Goal: Find specific page/section: Find specific page/section

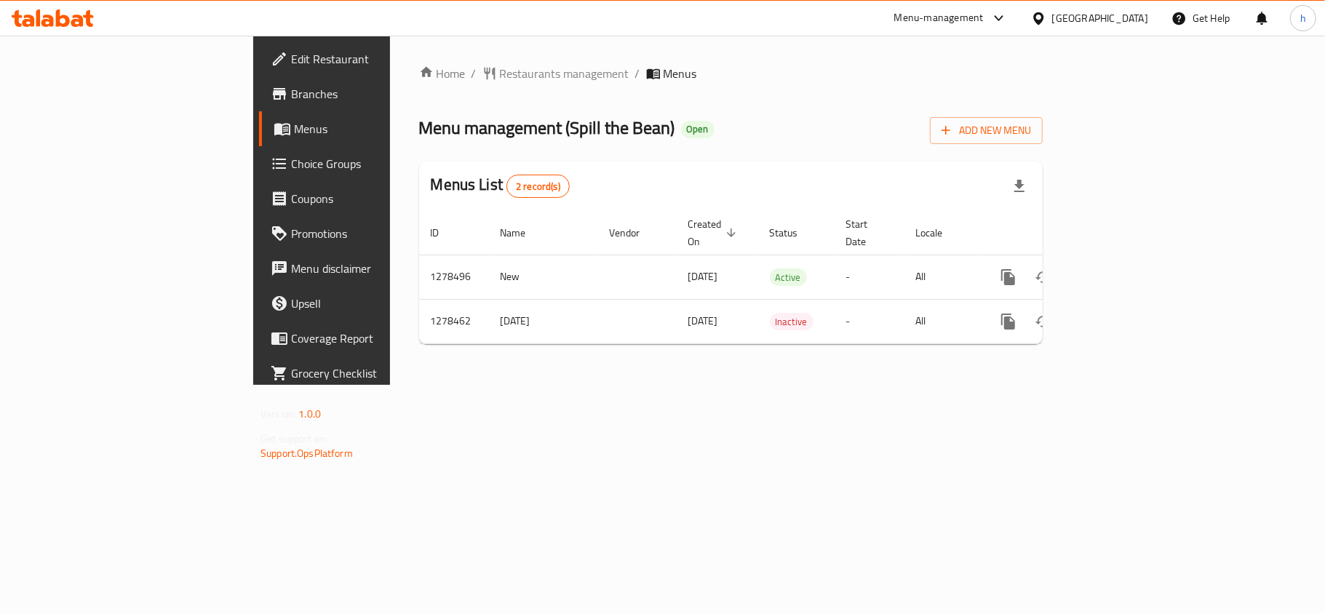
click at [984, 385] on div "Home / Restaurants management / Menus Menu management ( Spill the Bean ) Open A…" at bounding box center [731, 210] width 682 height 349
click at [1115, 17] on div "[GEOGRAPHIC_DATA]" at bounding box center [1100, 18] width 96 height 16
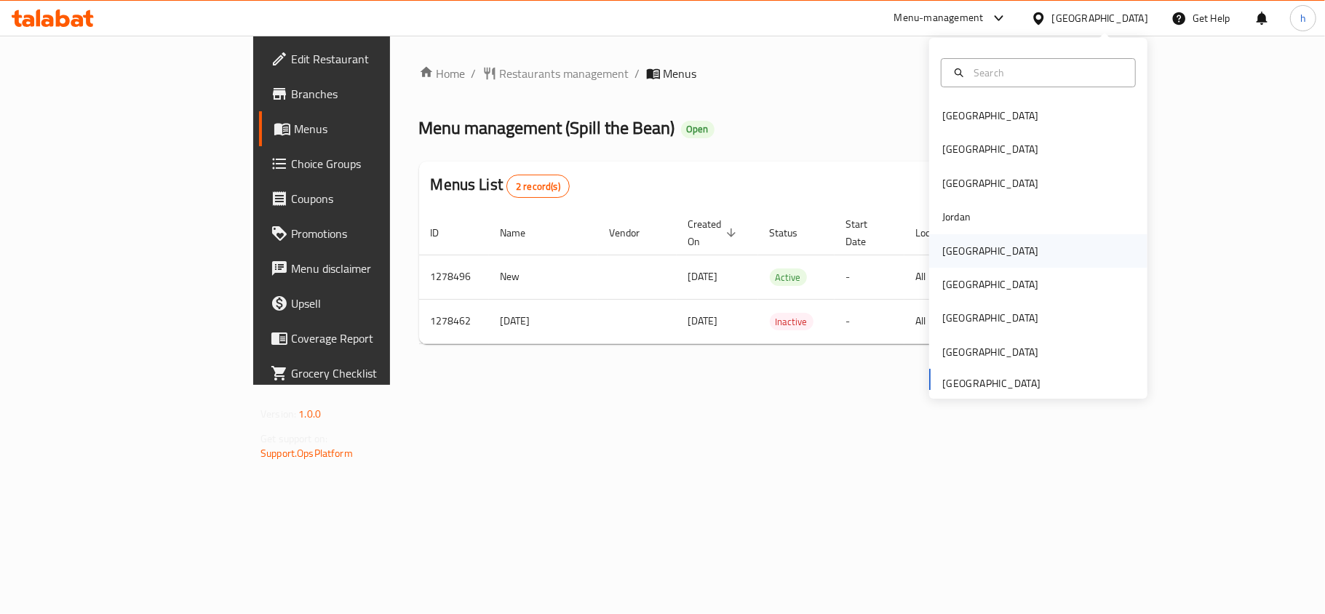
click at [946, 247] on div "[GEOGRAPHIC_DATA]" at bounding box center [990, 251] width 96 height 16
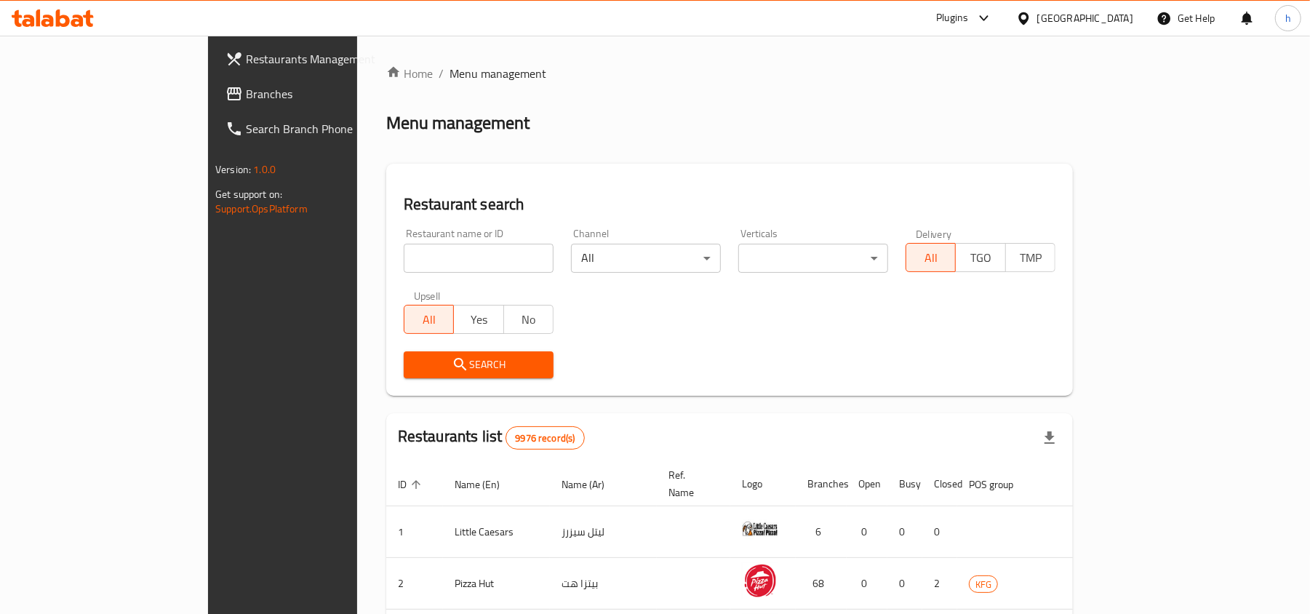
click at [246, 92] on span "Branches" at bounding box center [331, 93] width 170 height 17
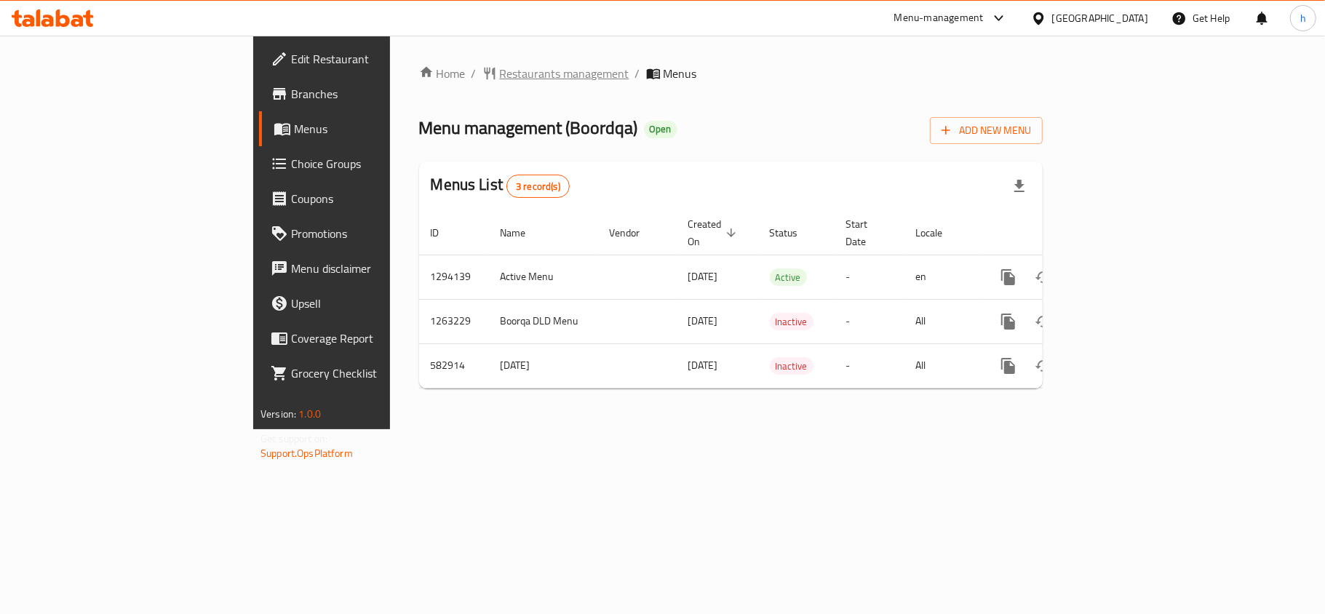
click at [500, 65] on span "Restaurants management" at bounding box center [565, 73] width 130 height 17
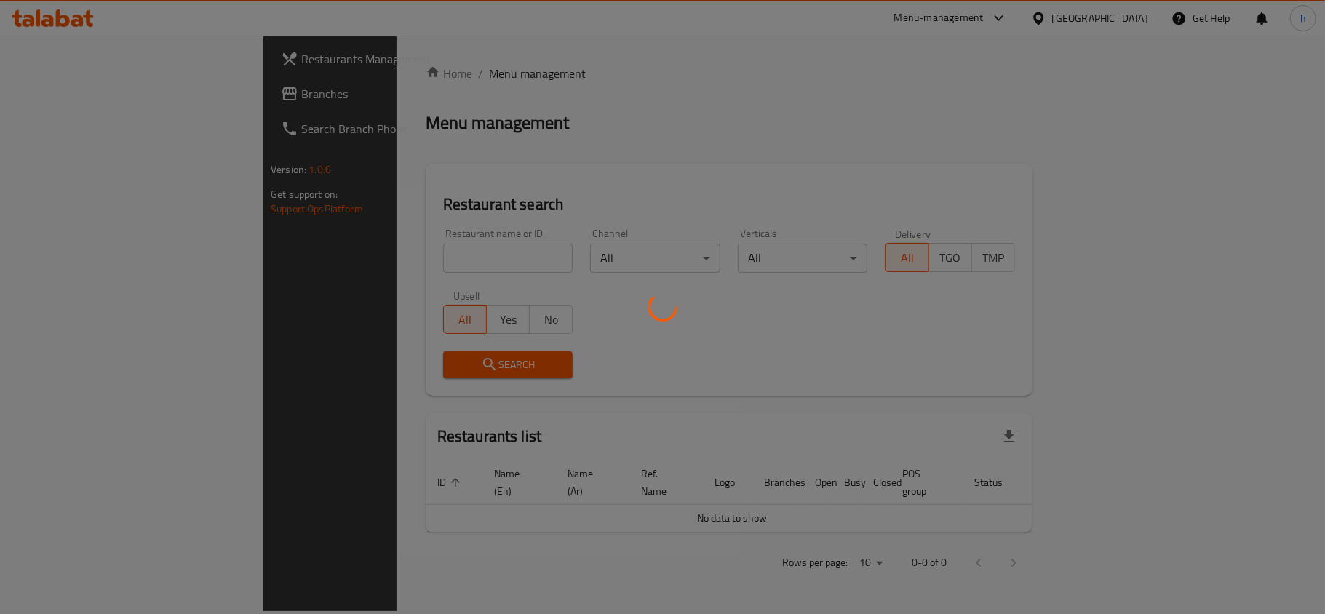
click at [354, 260] on div at bounding box center [662, 307] width 1325 height 614
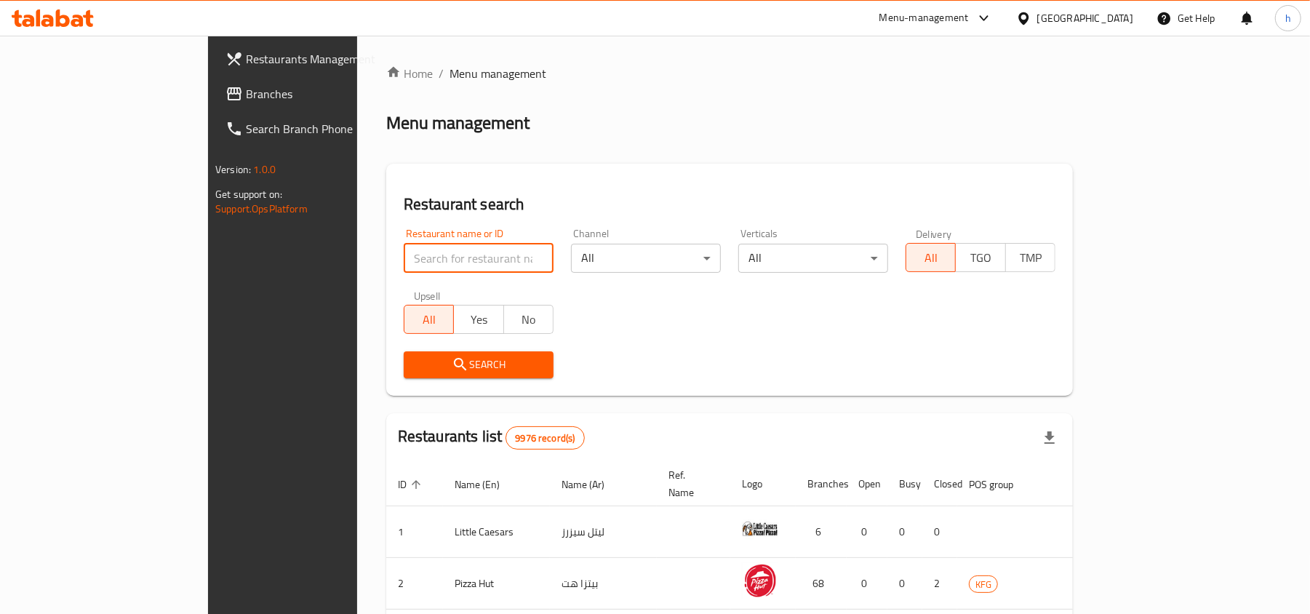
click at [404, 259] on input "search" at bounding box center [479, 258] width 150 height 29
paste input "627623"
type input "627623"
click at [415, 367] on span "Search" at bounding box center [478, 365] width 127 height 18
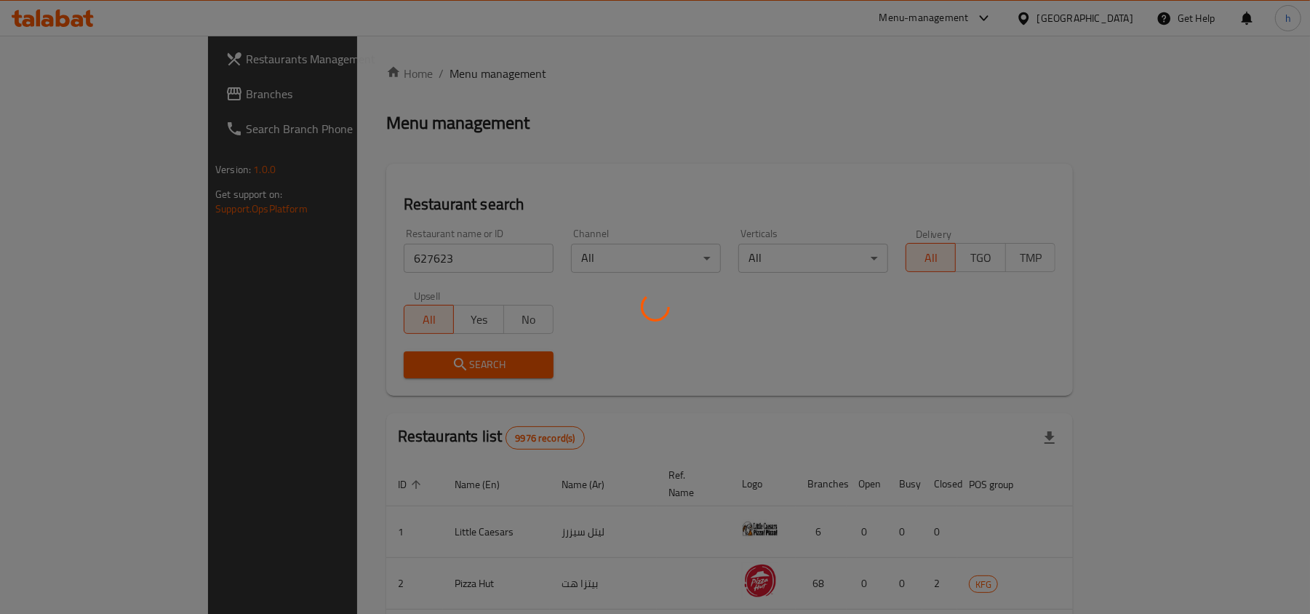
click at [414, 367] on div at bounding box center [655, 307] width 1310 height 614
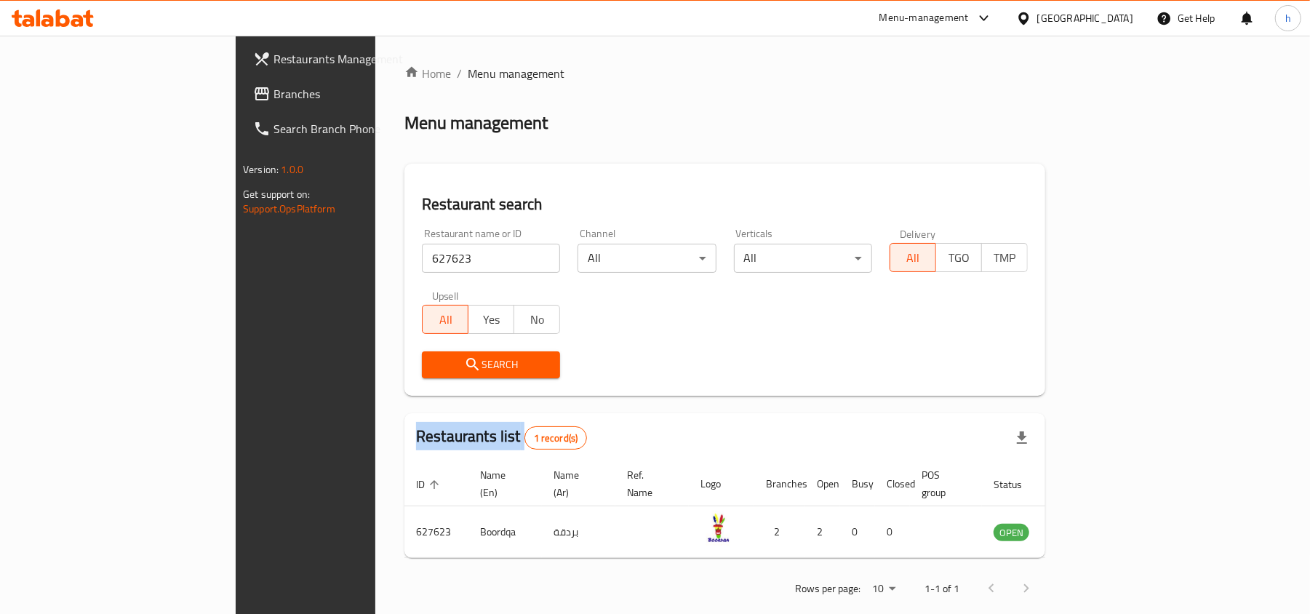
scroll to position [7, 0]
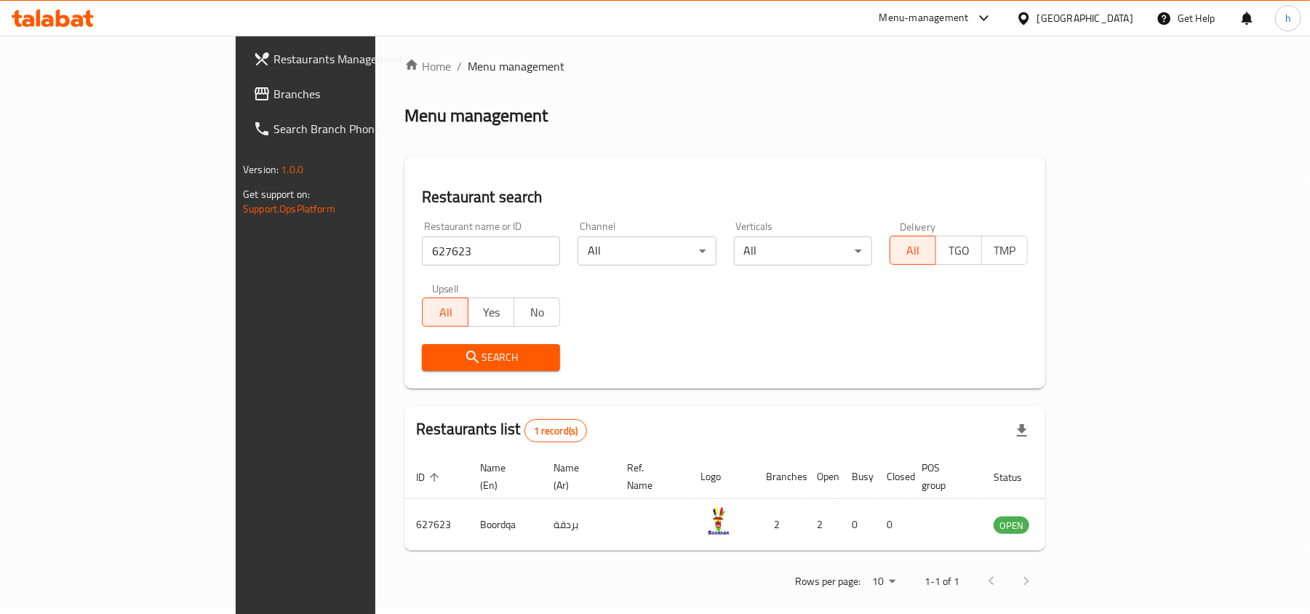
click at [1120, 15] on div "Kuwait" at bounding box center [1086, 18] width 96 height 16
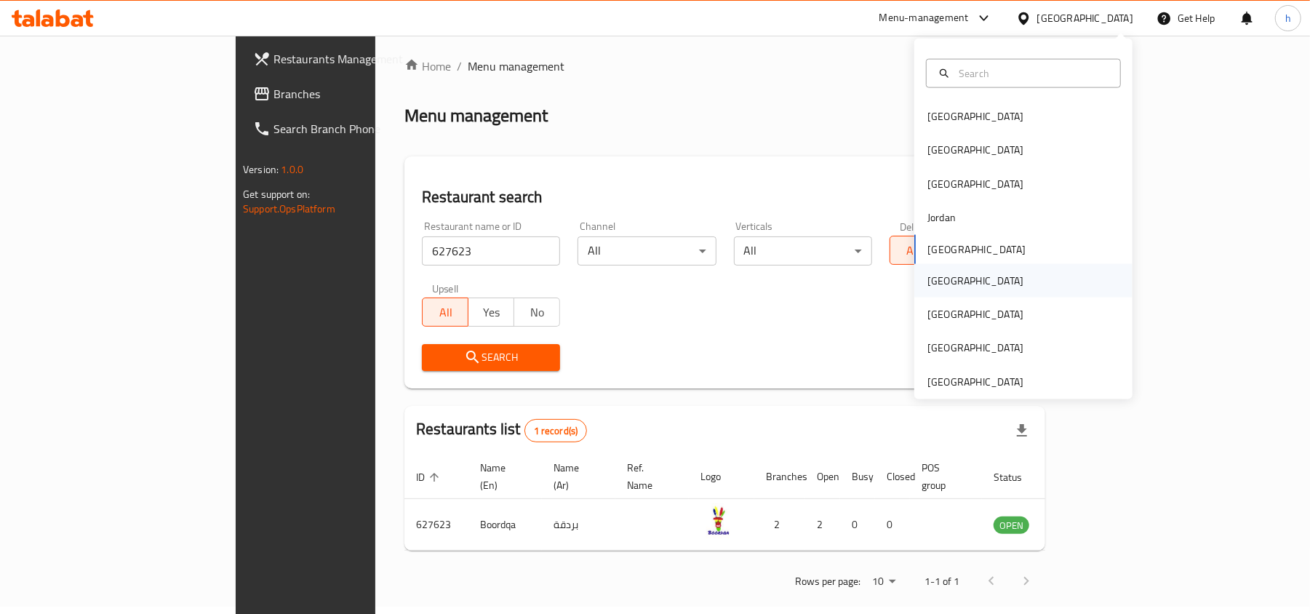
click at [928, 284] on div "Oman" at bounding box center [976, 280] width 96 height 16
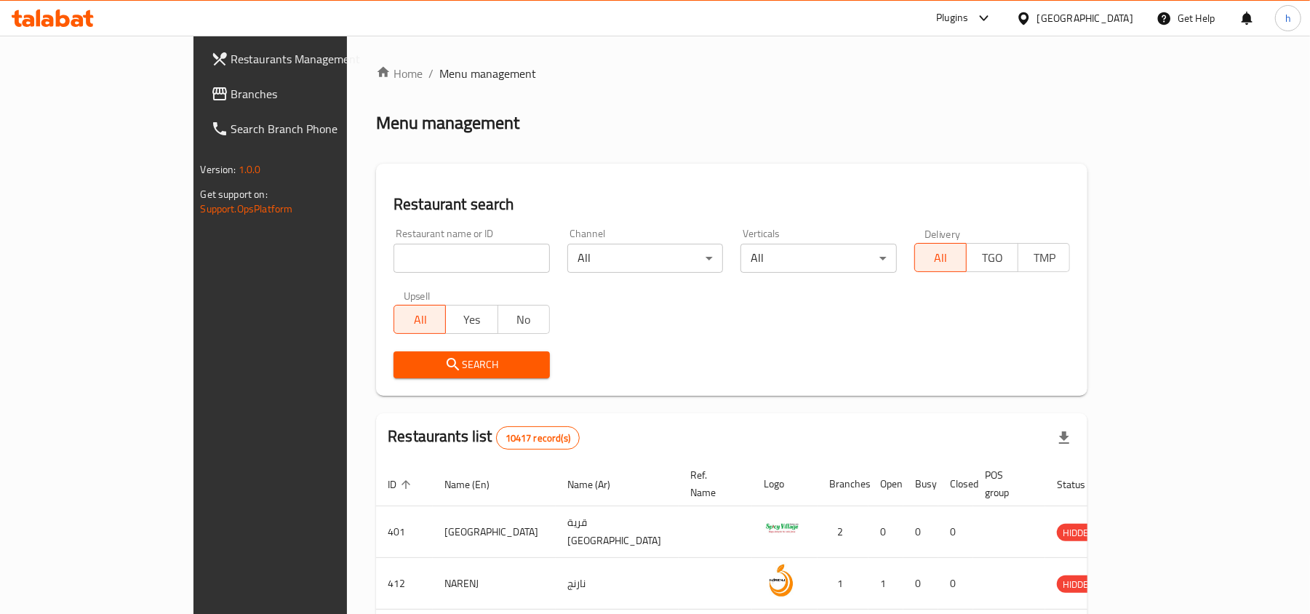
click at [67, 94] on div at bounding box center [655, 307] width 1310 height 614
click at [231, 94] on span "Branches" at bounding box center [316, 93] width 170 height 17
click at [231, 95] on span "Branches" at bounding box center [316, 93] width 170 height 17
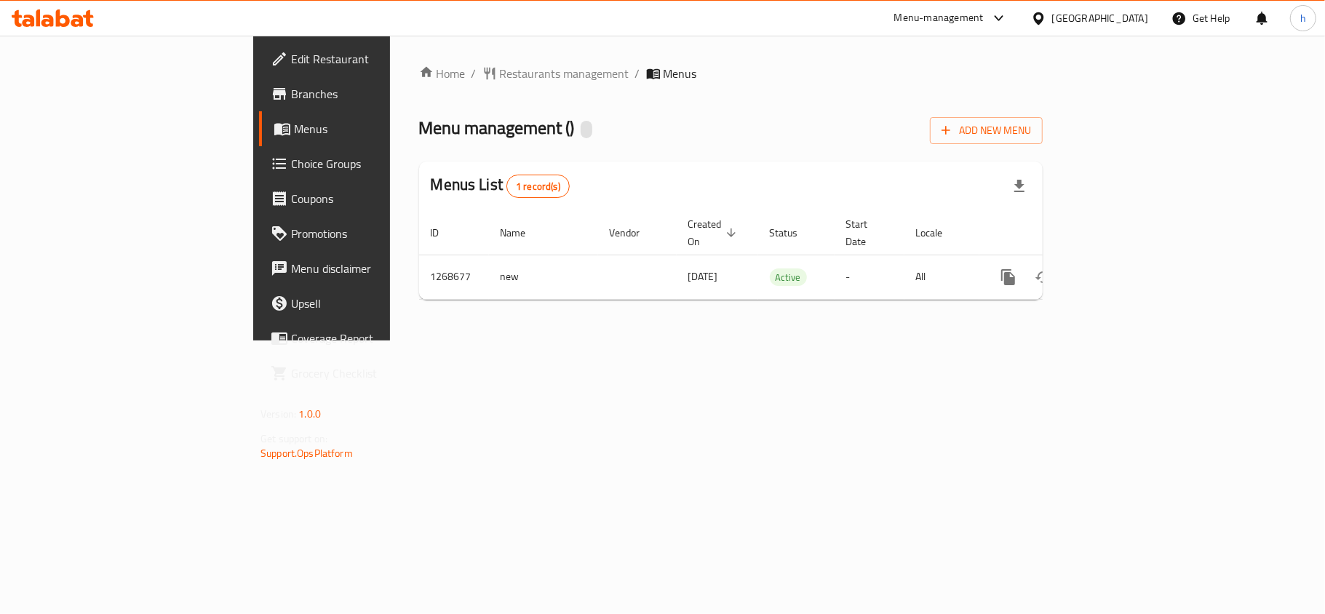
click at [500, 68] on span "Restaurants management" at bounding box center [565, 73] width 130 height 17
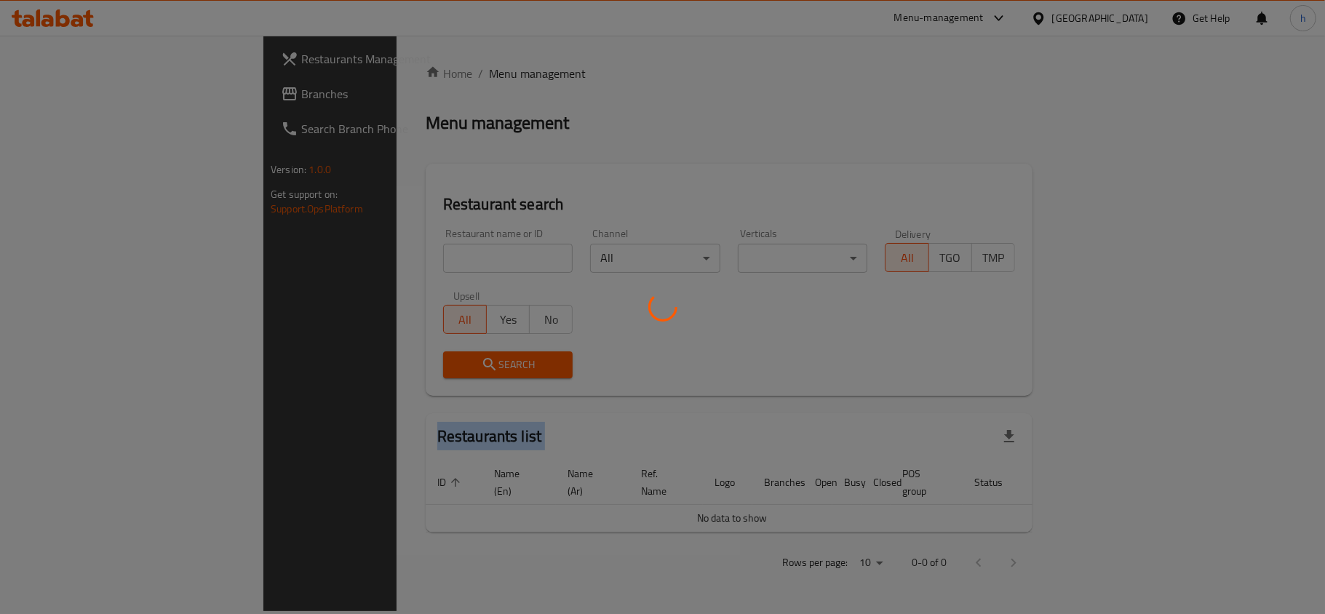
click at [389, 68] on div at bounding box center [662, 307] width 1325 height 614
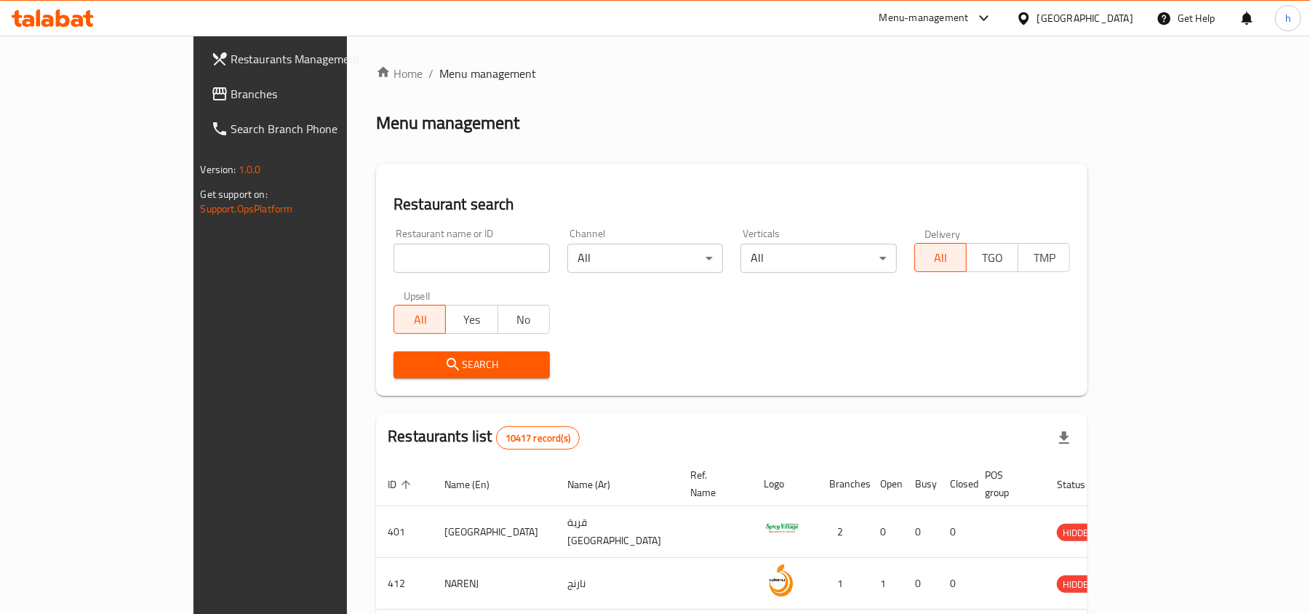
click at [374, 259] on div at bounding box center [655, 307] width 1310 height 614
click at [394, 259] on input "search" at bounding box center [472, 258] width 156 height 29
paste input "688261"
type input "688261"
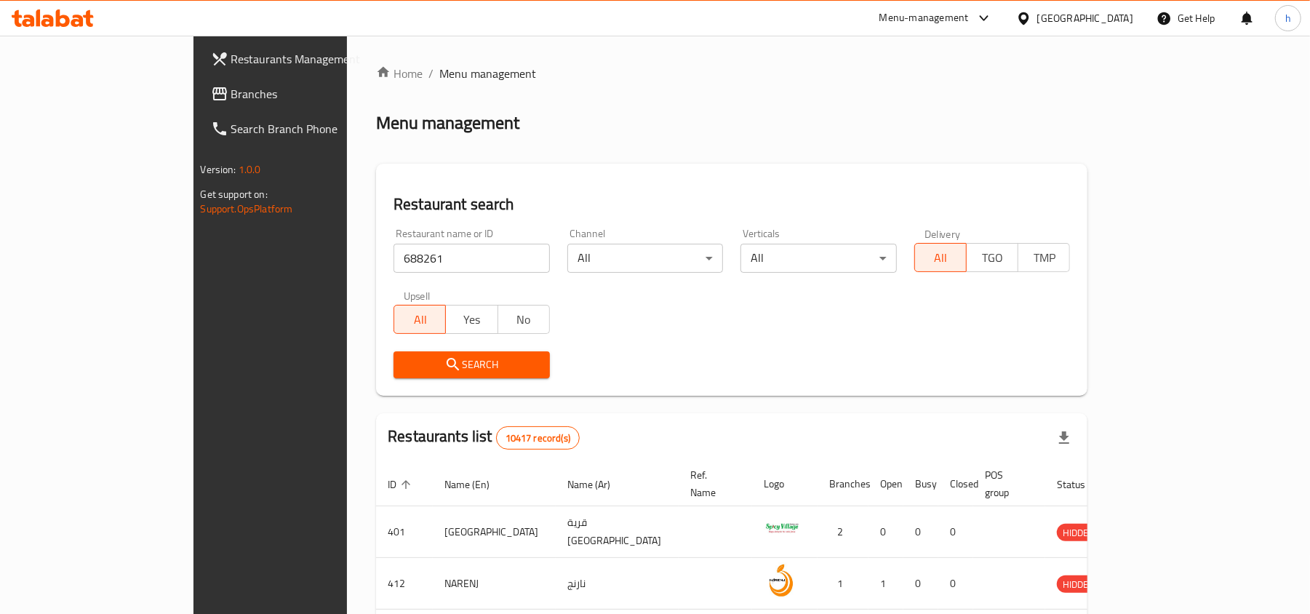
click at [405, 356] on span "Search" at bounding box center [471, 365] width 133 height 18
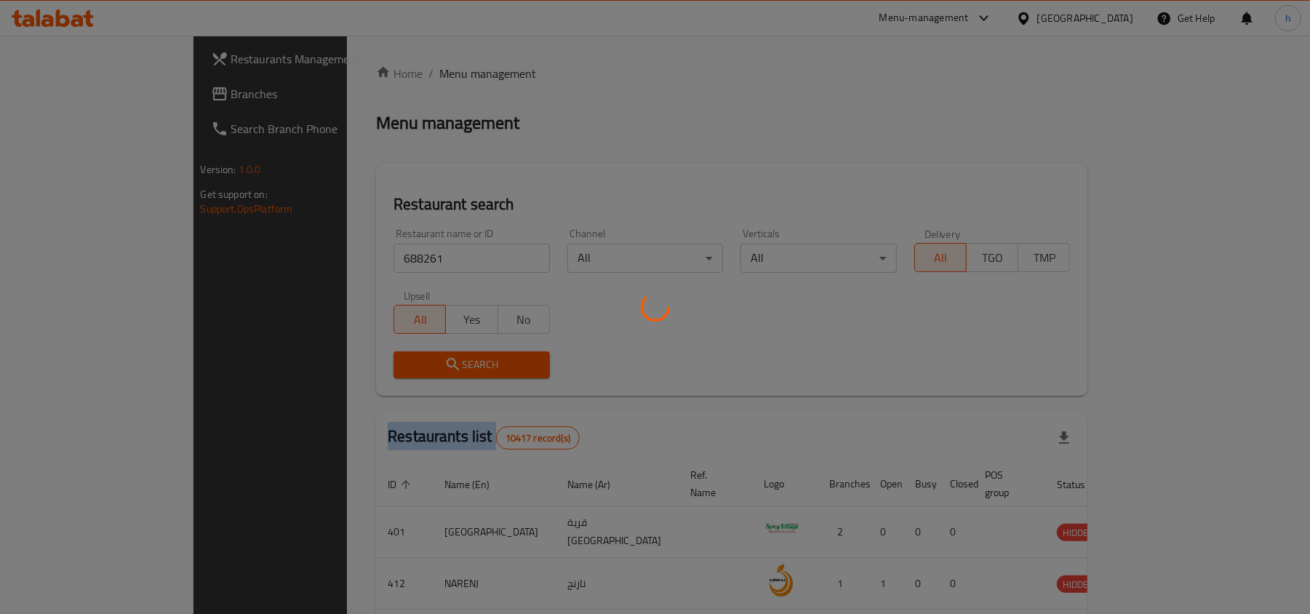
click at [390, 355] on div at bounding box center [655, 307] width 1310 height 614
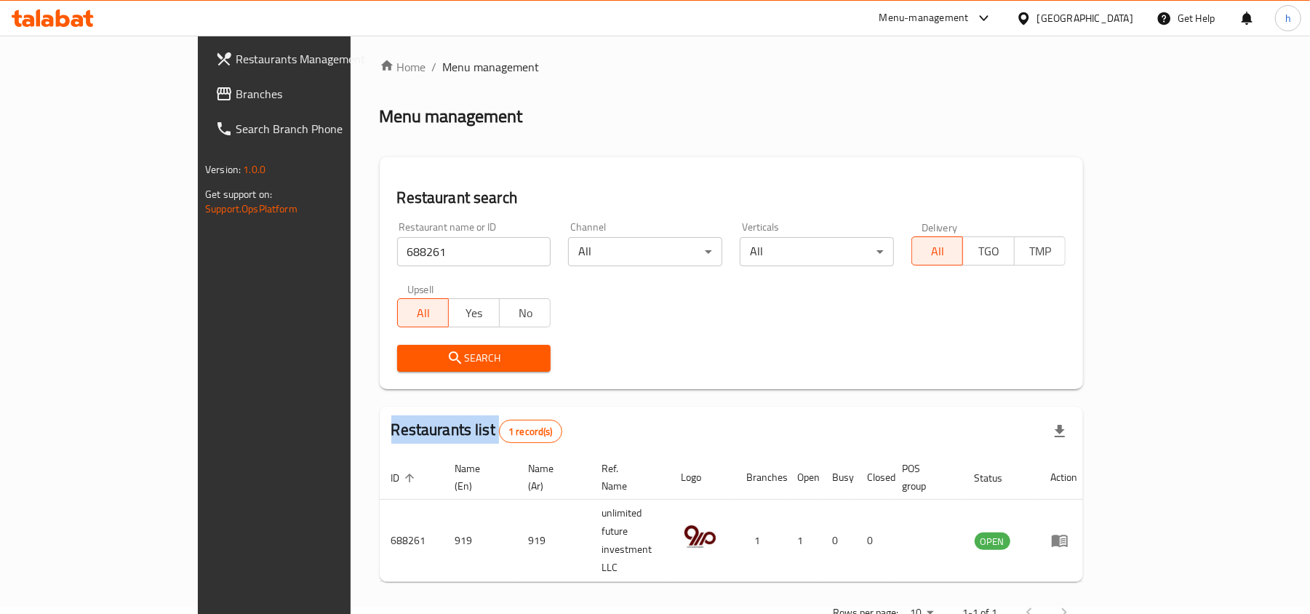
scroll to position [7, 0]
click at [1119, 19] on div "[GEOGRAPHIC_DATA]" at bounding box center [1086, 18] width 96 height 16
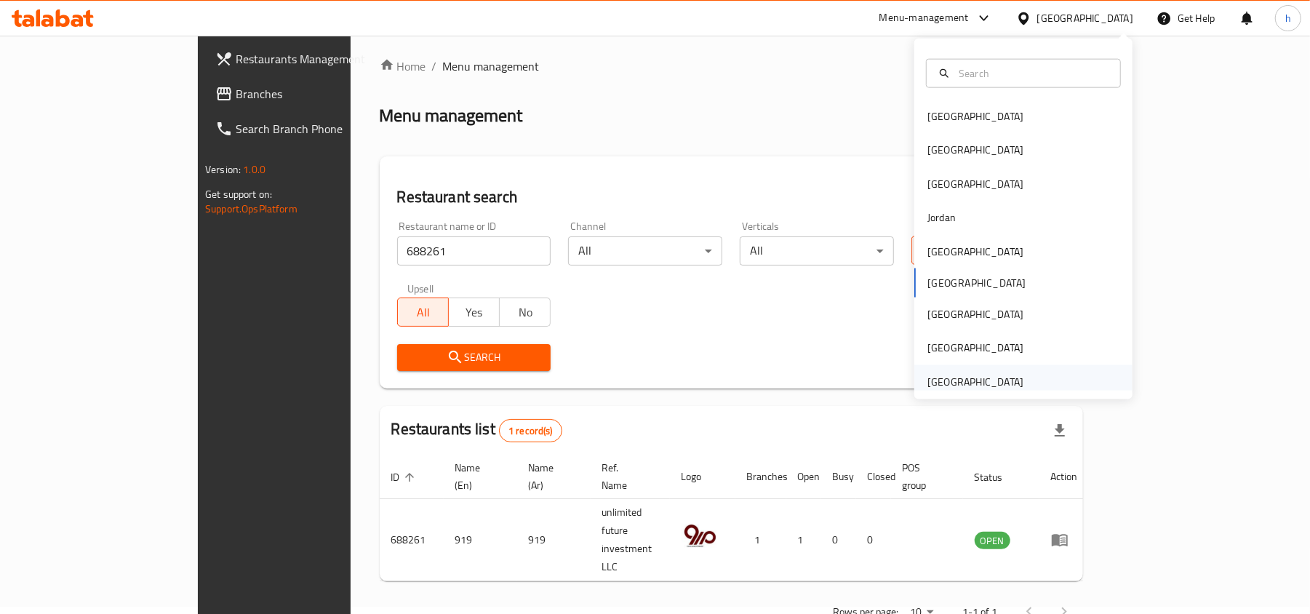
click at [947, 381] on div "[GEOGRAPHIC_DATA]" at bounding box center [976, 382] width 96 height 16
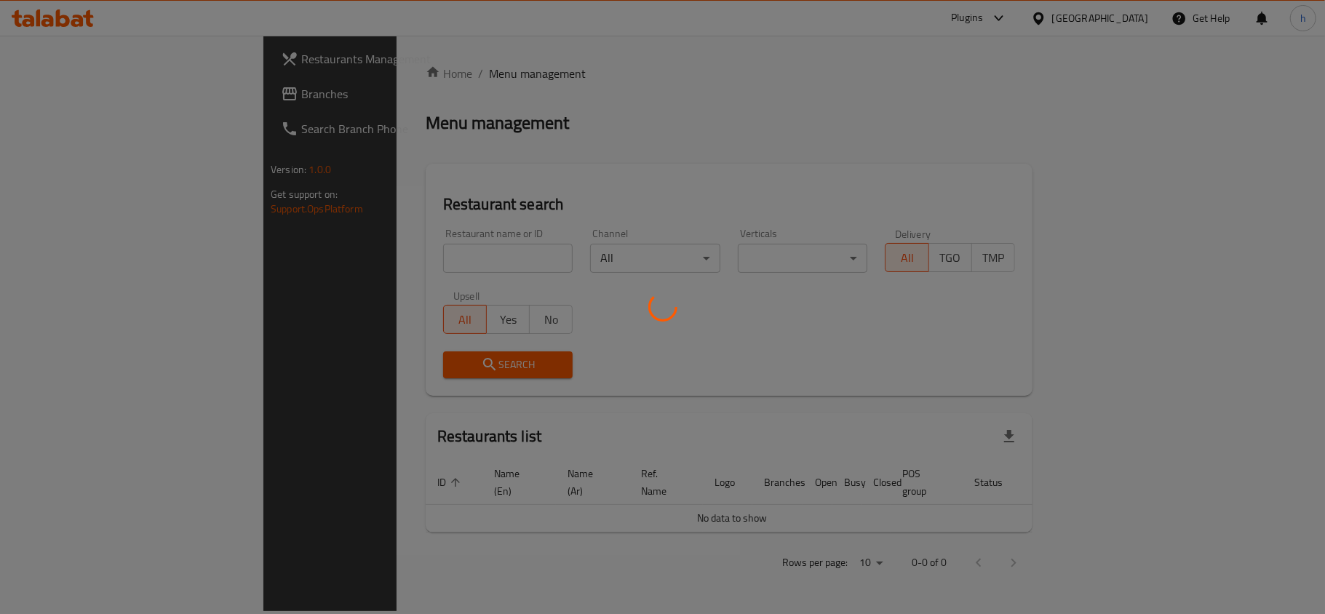
click at [64, 97] on div at bounding box center [662, 307] width 1325 height 614
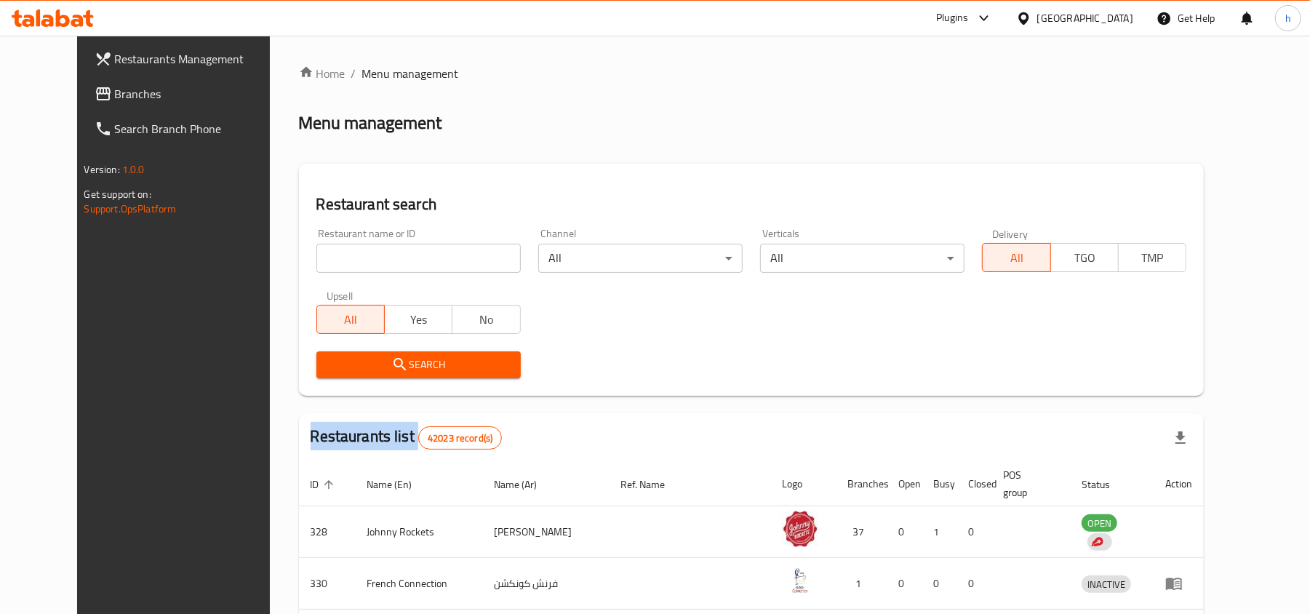
click at [64, 97] on div at bounding box center [655, 307] width 1310 height 614
click at [115, 97] on span "Branches" at bounding box center [200, 93] width 170 height 17
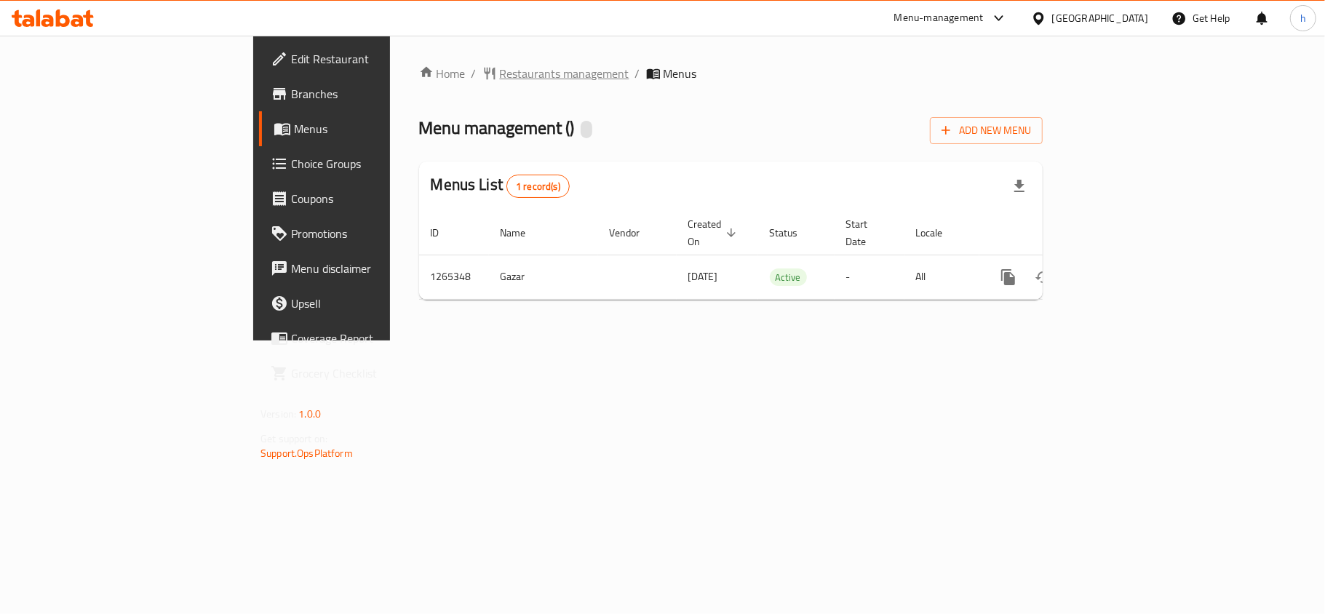
click at [500, 70] on span "Restaurants management" at bounding box center [565, 73] width 130 height 17
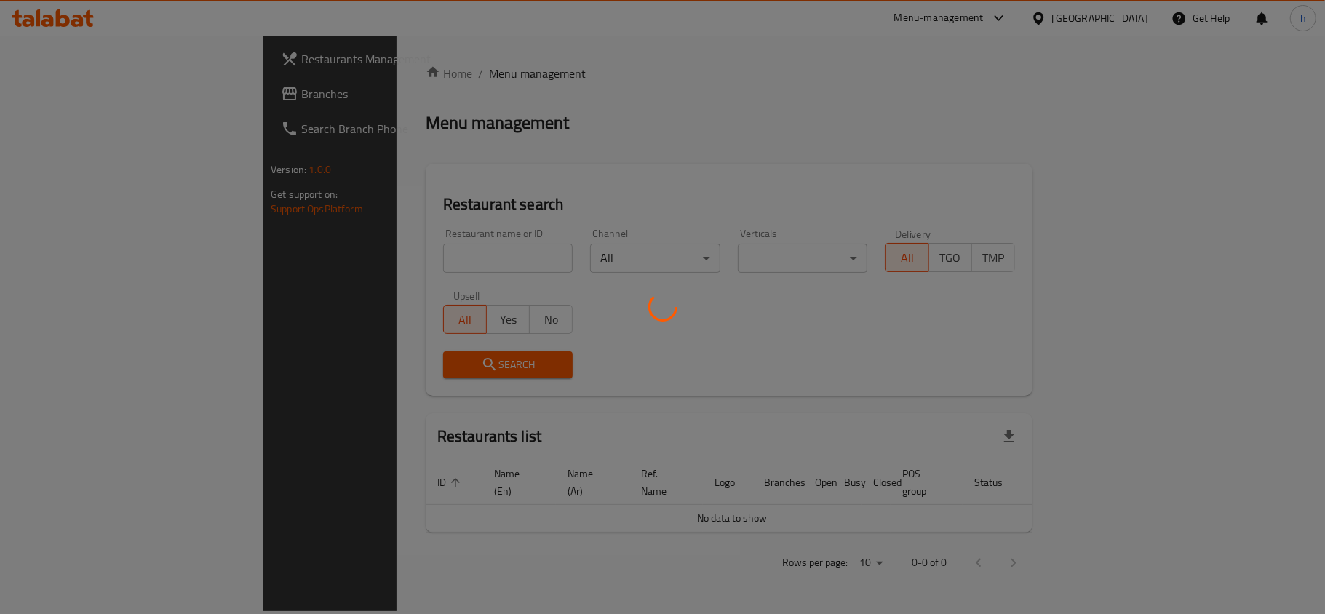
click at [371, 242] on div at bounding box center [662, 307] width 1325 height 614
click at [359, 260] on div at bounding box center [662, 307] width 1325 height 614
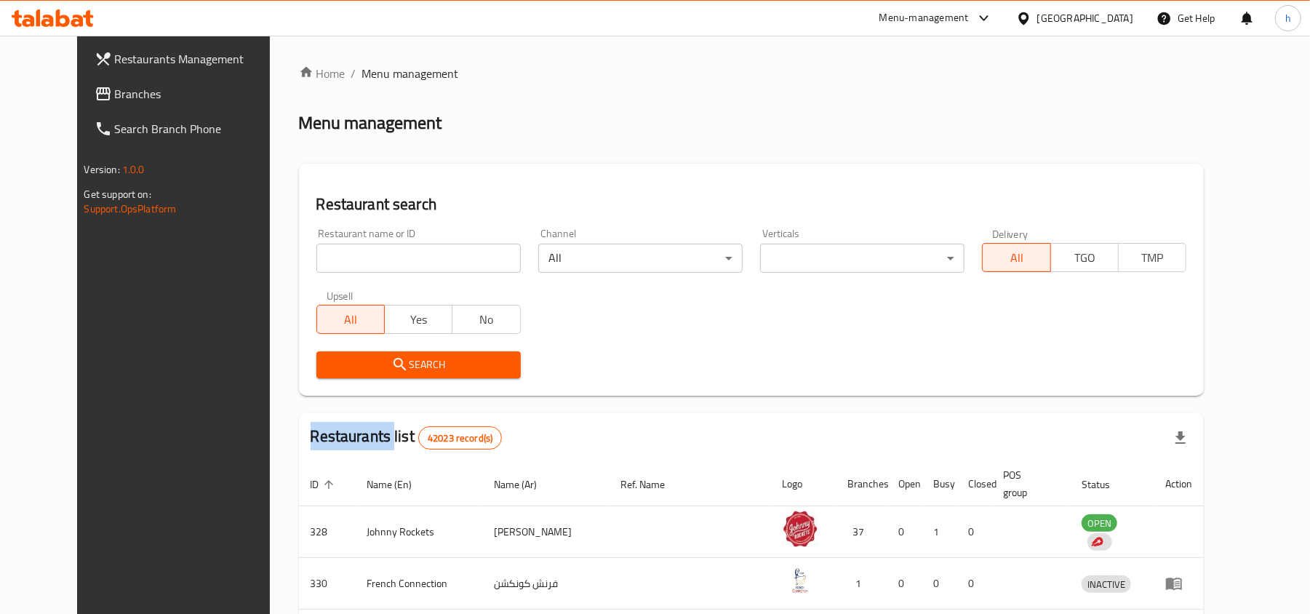
click at [359, 260] on div at bounding box center [655, 307] width 1310 height 614
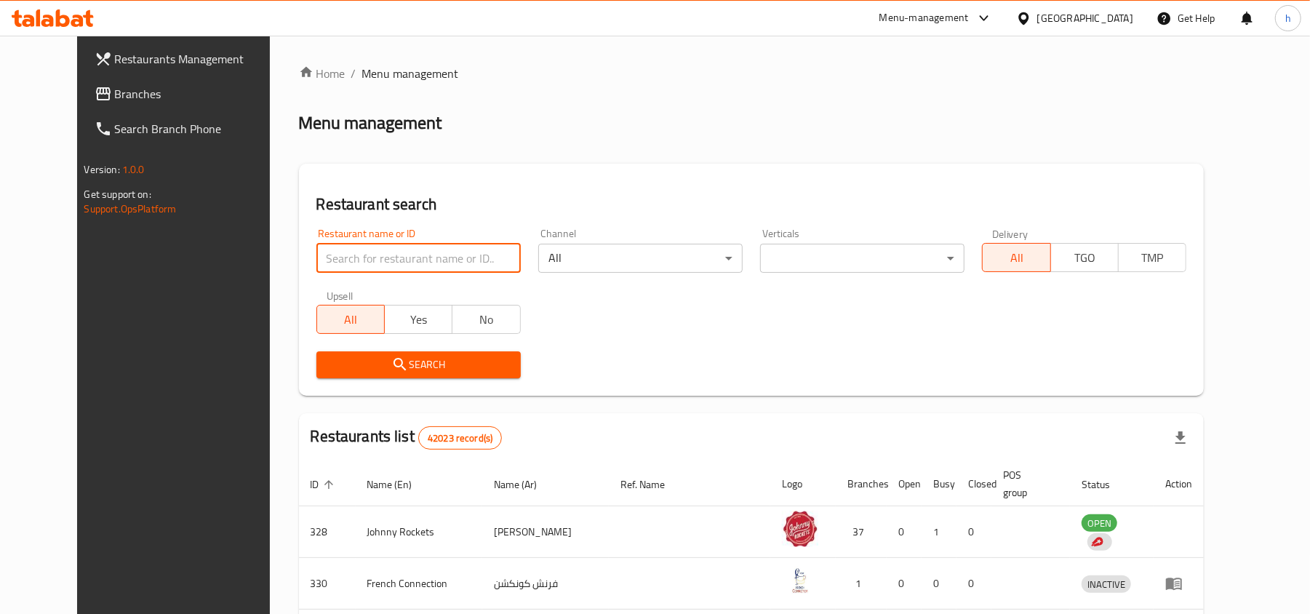
click at [359, 260] on input "search" at bounding box center [418, 258] width 204 height 29
paste input "745818"
type input "745818"
click button "Search" at bounding box center [418, 364] width 204 height 27
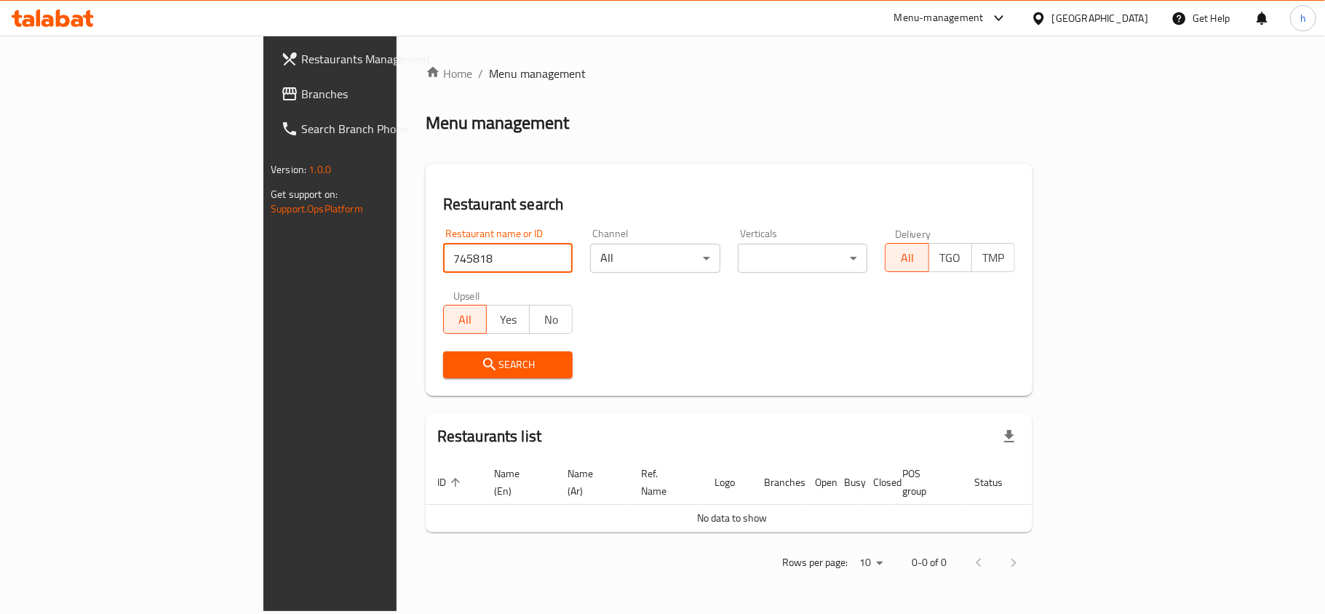
click at [455, 359] on span "Search" at bounding box center [508, 365] width 107 height 18
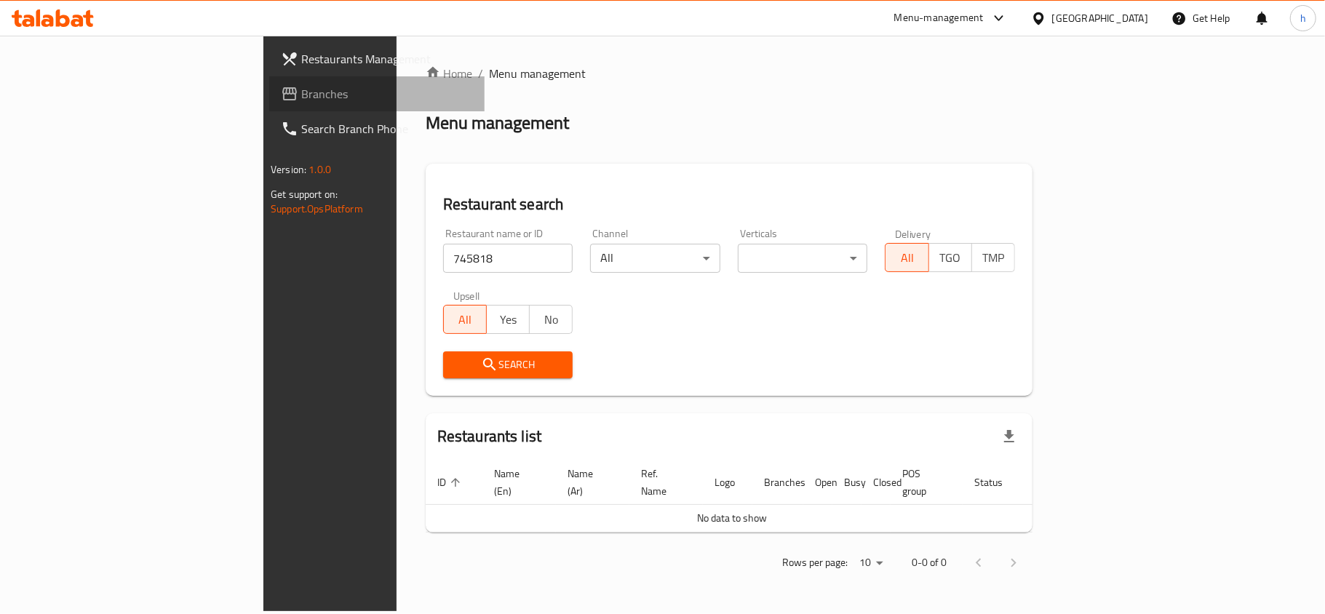
click at [301, 85] on span "Branches" at bounding box center [387, 93] width 172 height 17
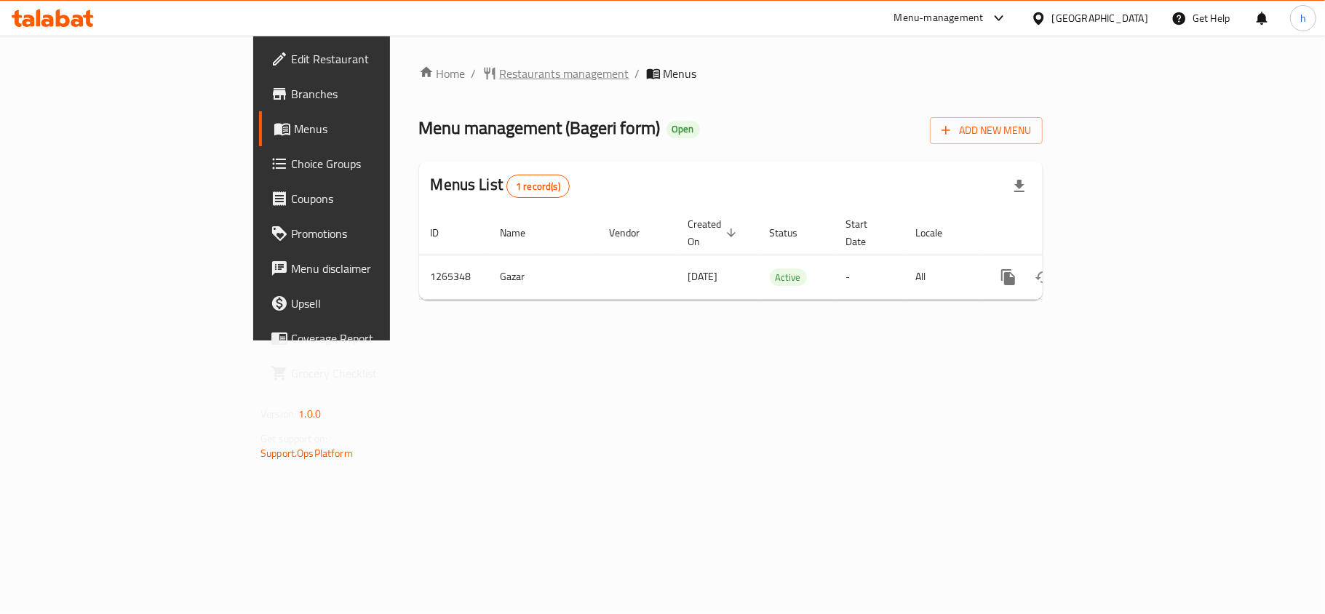
click at [500, 71] on span "Restaurants management" at bounding box center [565, 73] width 130 height 17
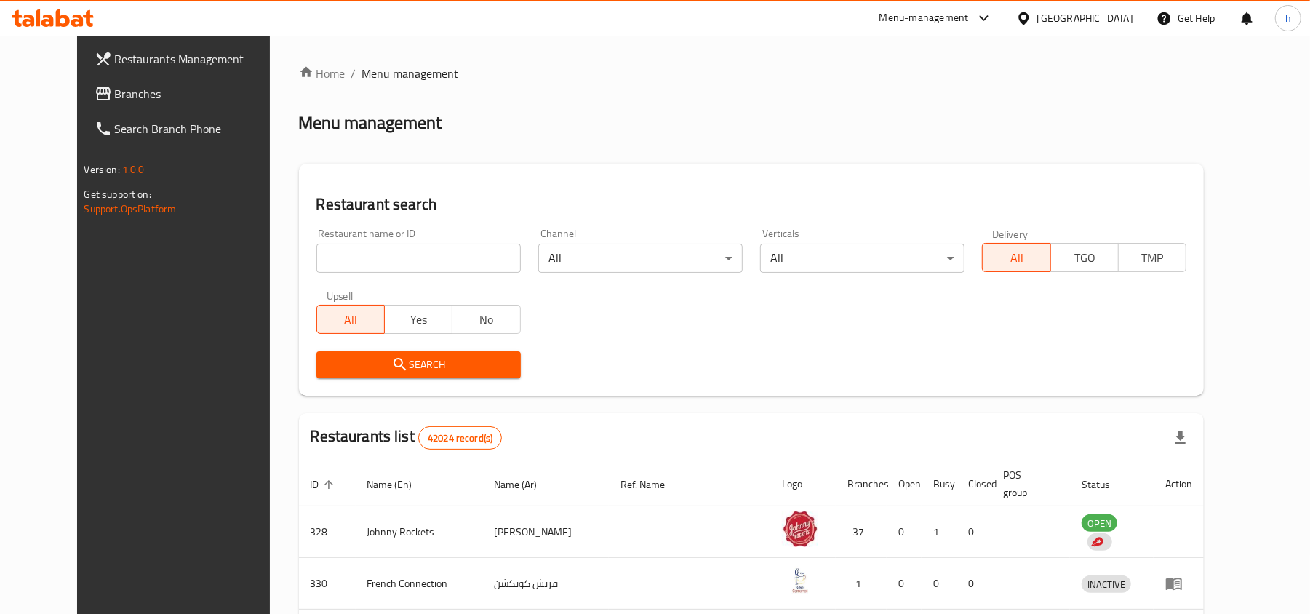
click at [354, 255] on input "search" at bounding box center [418, 258] width 204 height 29
paste input "745818"
type input "745818"
click at [348, 367] on span "Search" at bounding box center [418, 365] width 181 height 18
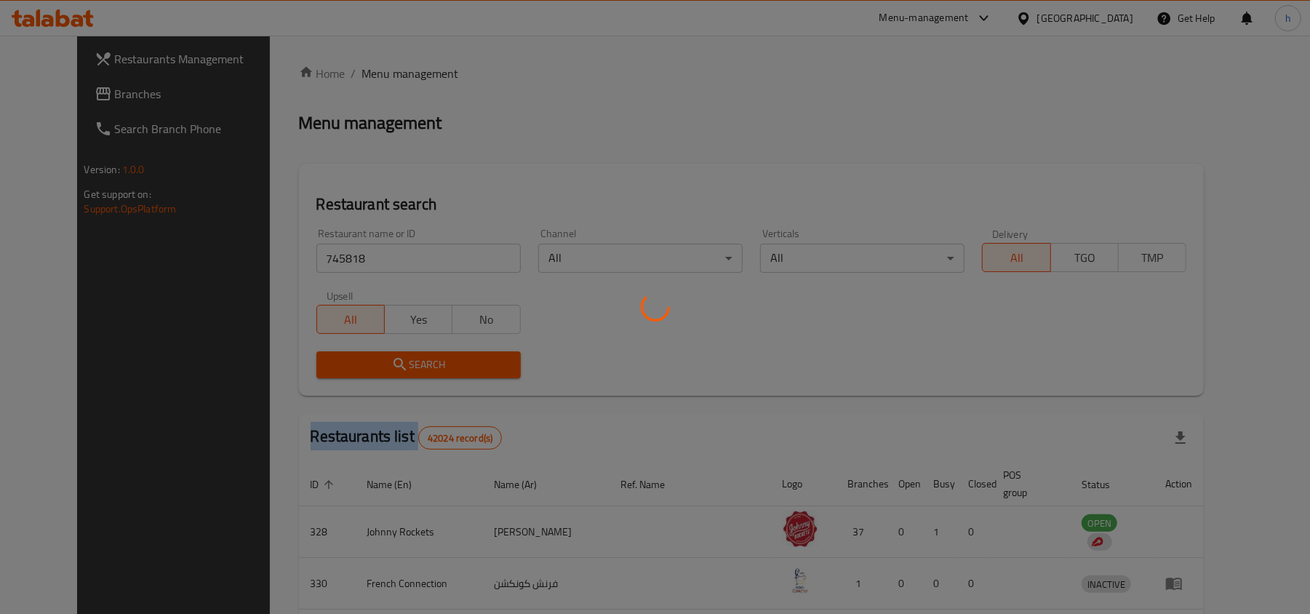
click at [348, 367] on div at bounding box center [655, 307] width 1310 height 614
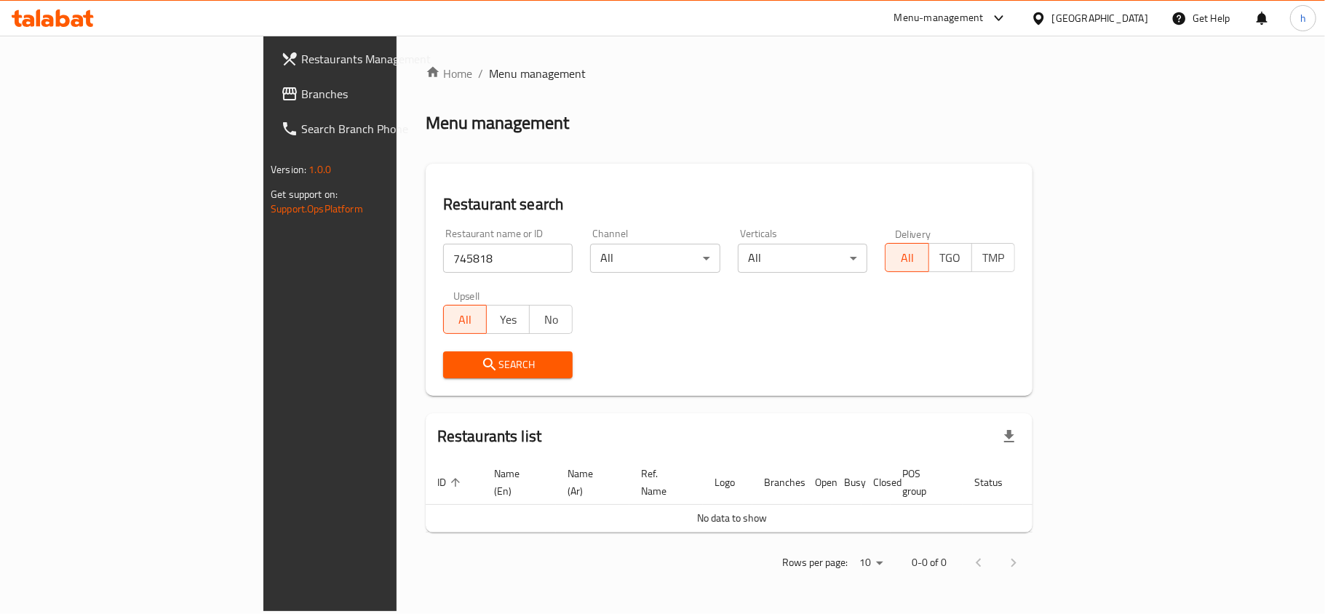
click at [982, 153] on div "Home / Menu management Menu management Restaurant search Restaurant name or ID …" at bounding box center [729, 323] width 607 height 517
click at [1075, 18] on div "[GEOGRAPHIC_DATA]" at bounding box center [1100, 18] width 96 height 16
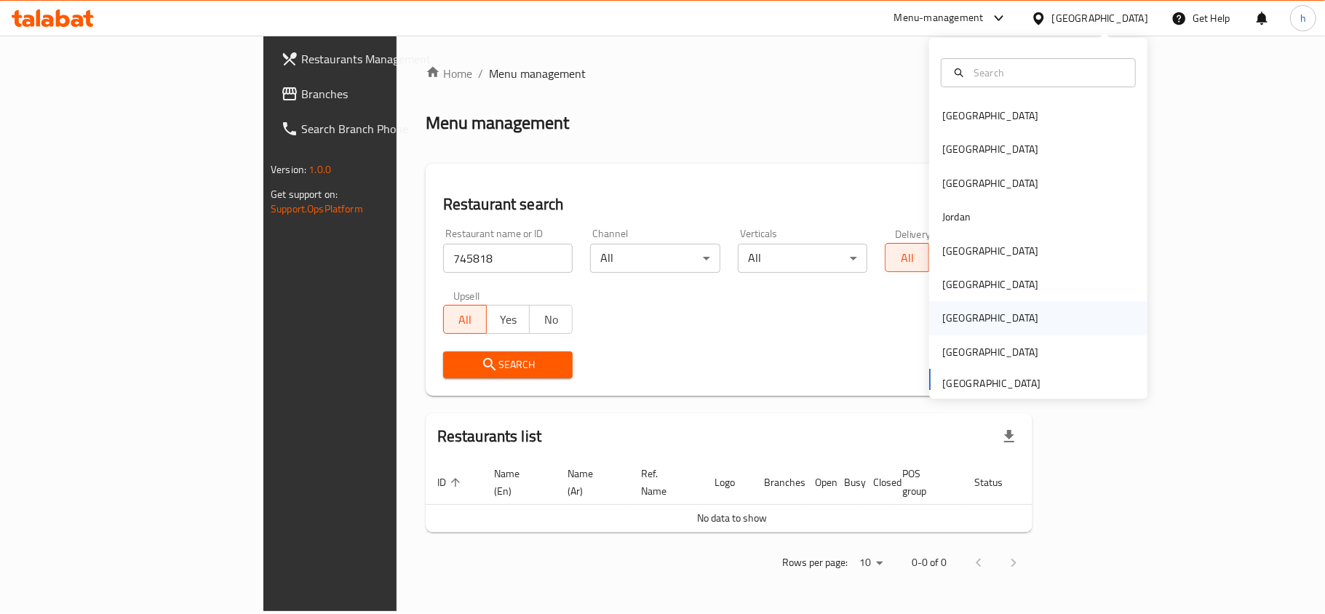
click at [944, 319] on div "[GEOGRAPHIC_DATA]" at bounding box center [990, 318] width 96 height 16
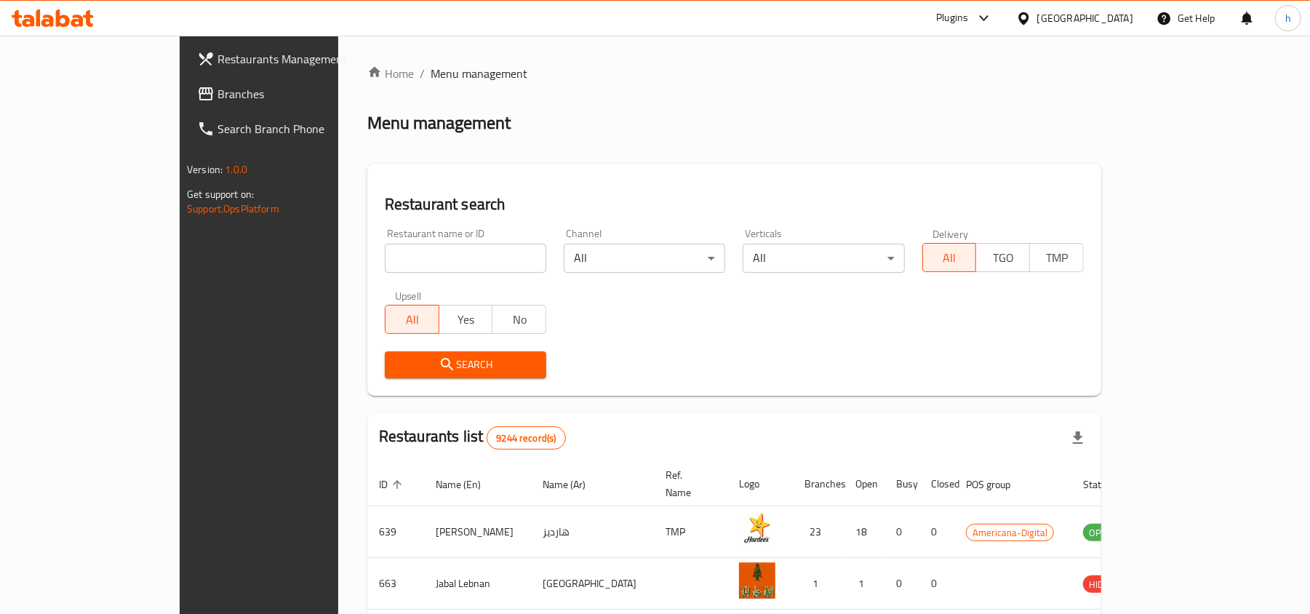
drag, startPoint x: 50, startPoint y: 92, endPoint x: 51, endPoint y: 100, distance: 8.8
click at [218, 92] on span "Branches" at bounding box center [303, 93] width 170 height 17
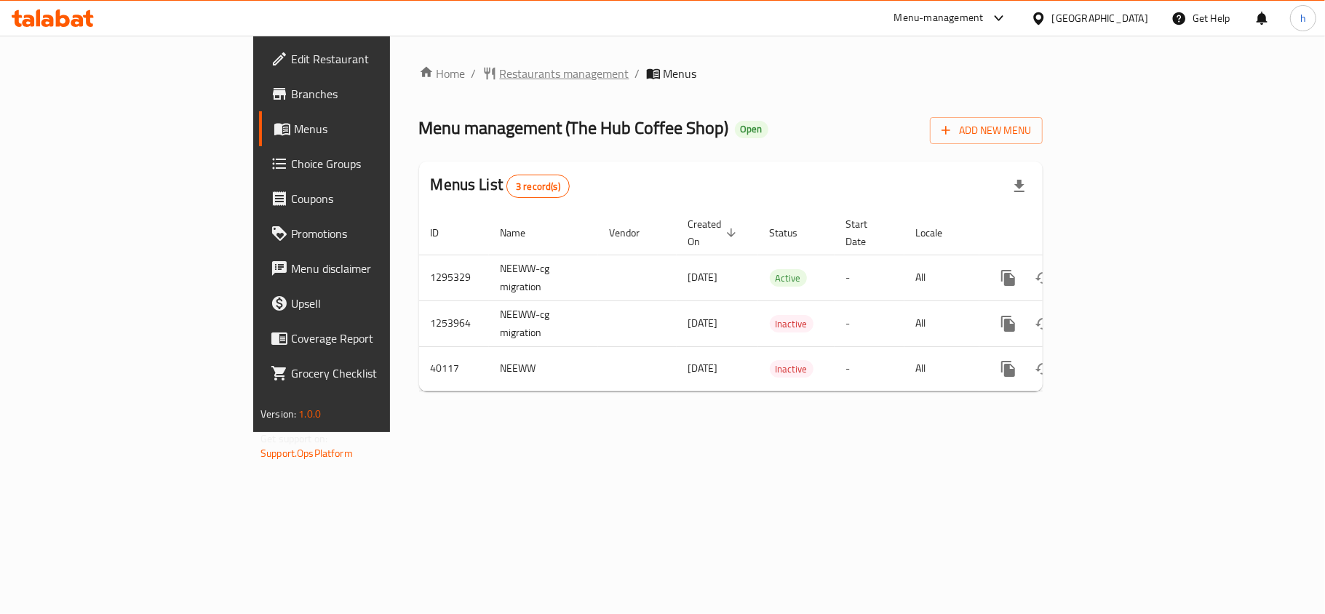
click at [500, 71] on span "Restaurants management" at bounding box center [565, 73] width 130 height 17
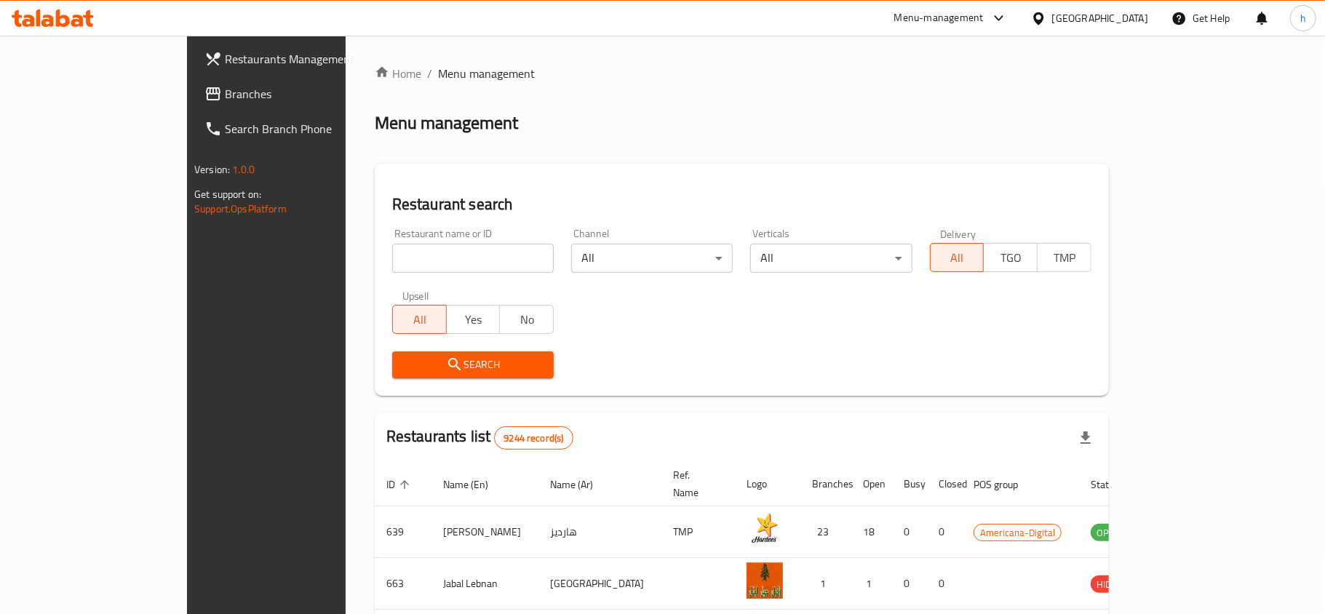
click at [339, 253] on div at bounding box center [662, 307] width 1325 height 614
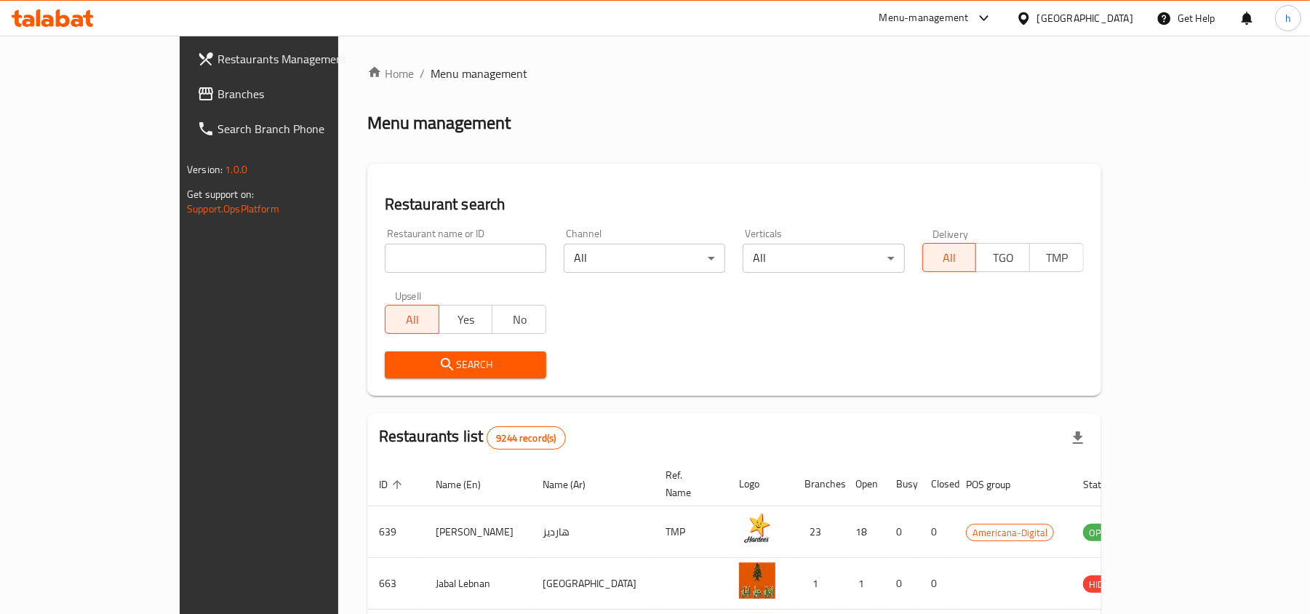
click at [385, 253] on input "search" at bounding box center [466, 258] width 162 height 29
paste input "20721"
type input "20721"
click at [385, 351] on button "Search" at bounding box center [466, 364] width 162 height 27
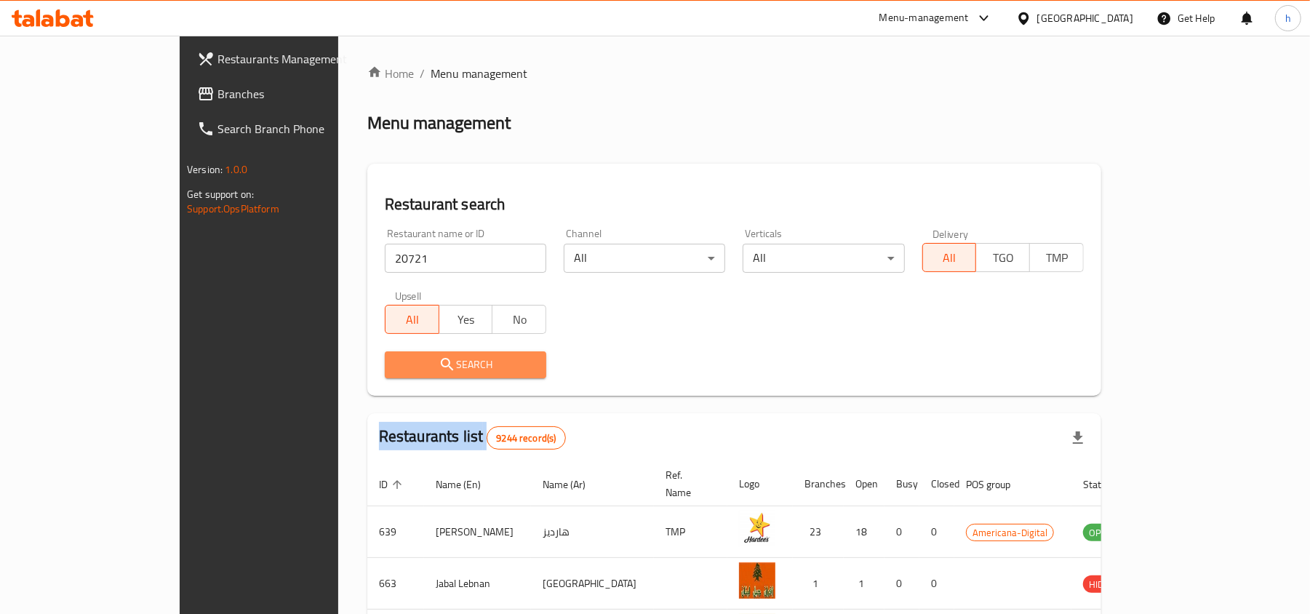
click at [333, 351] on div at bounding box center [655, 307] width 1310 height 614
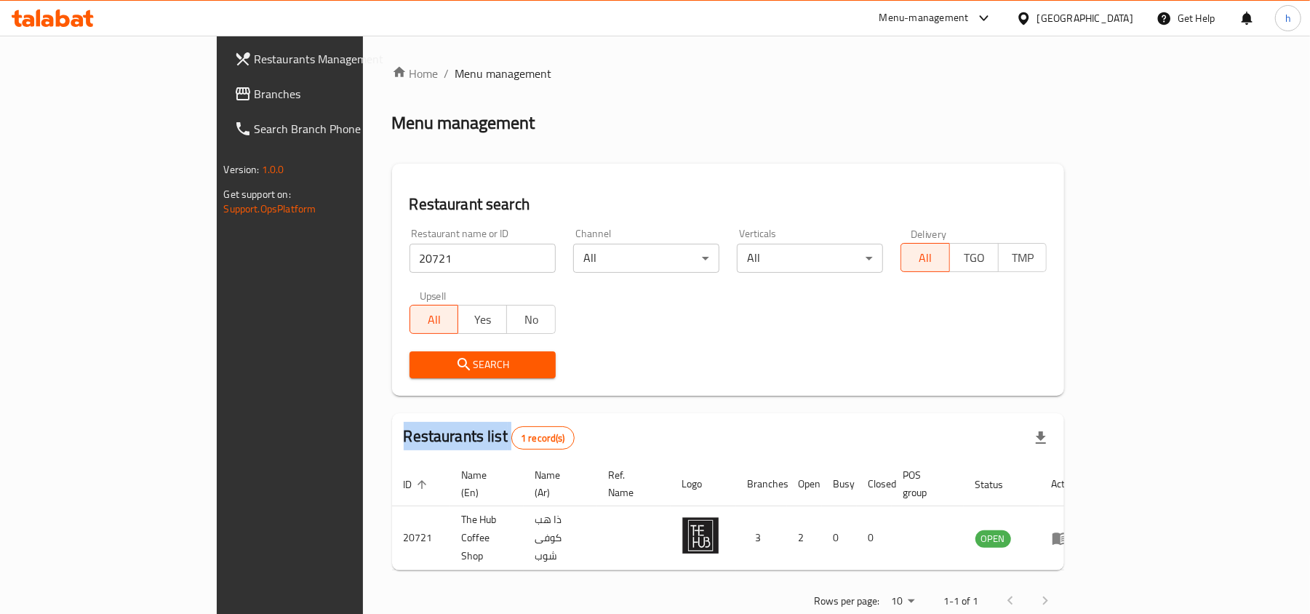
scroll to position [7, 0]
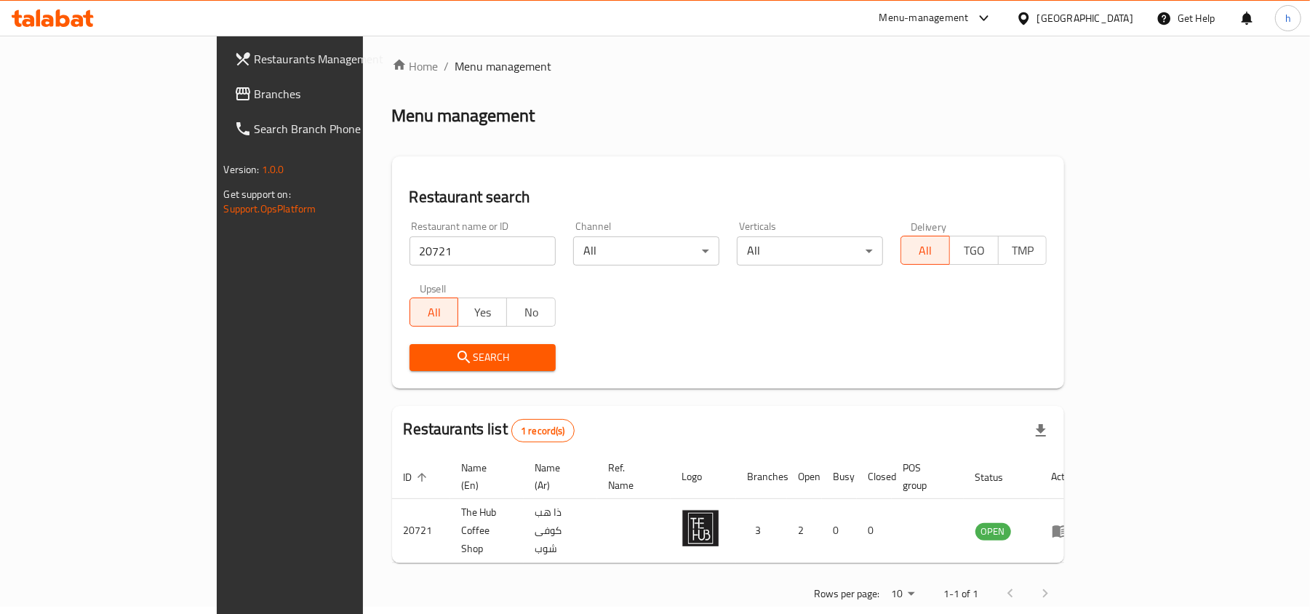
click at [1110, 19] on div "Qatar" at bounding box center [1086, 18] width 96 height 16
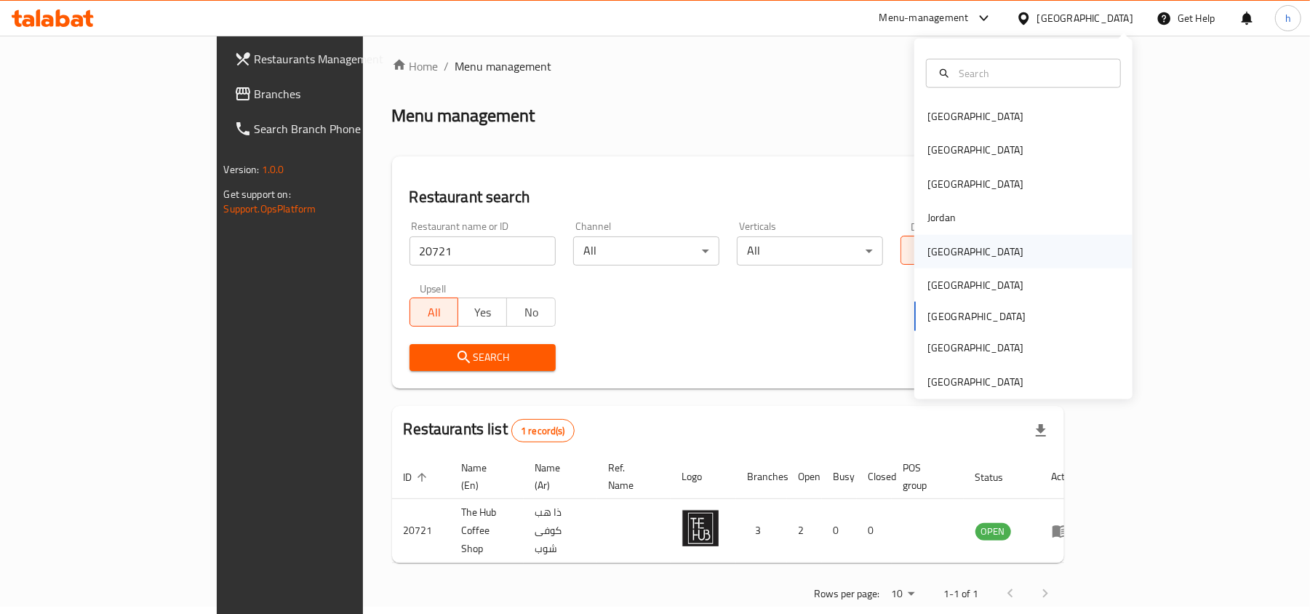
click at [928, 255] on div "Kuwait" at bounding box center [976, 251] width 96 height 16
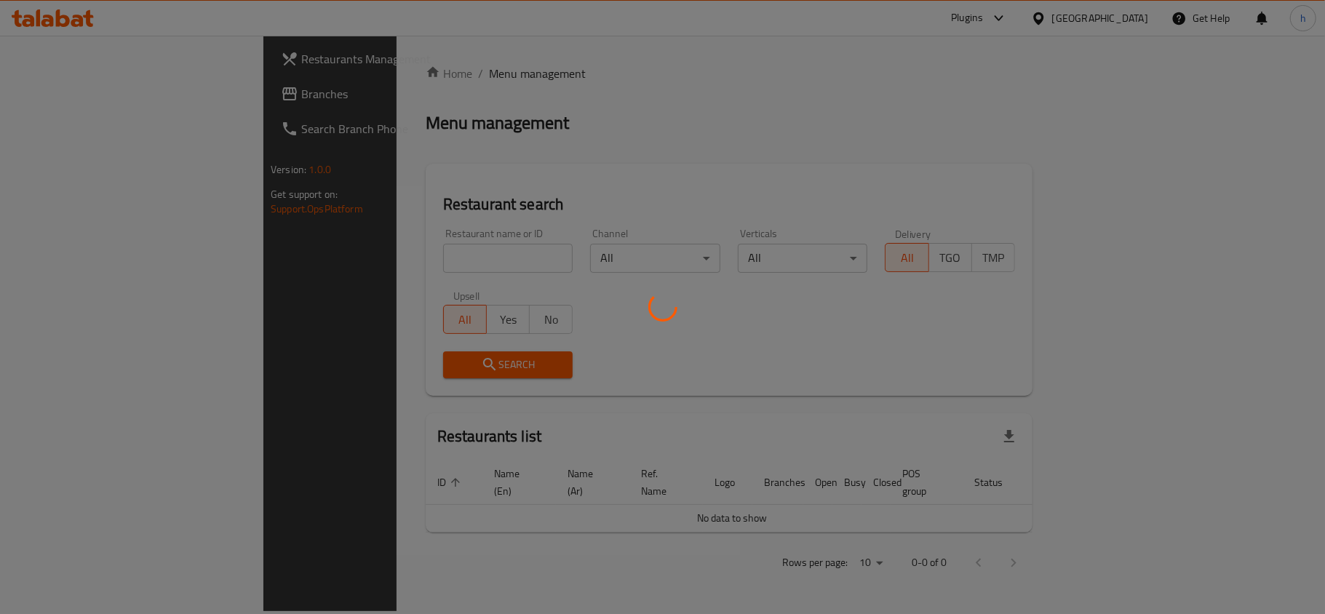
click at [67, 97] on div at bounding box center [662, 307] width 1325 height 614
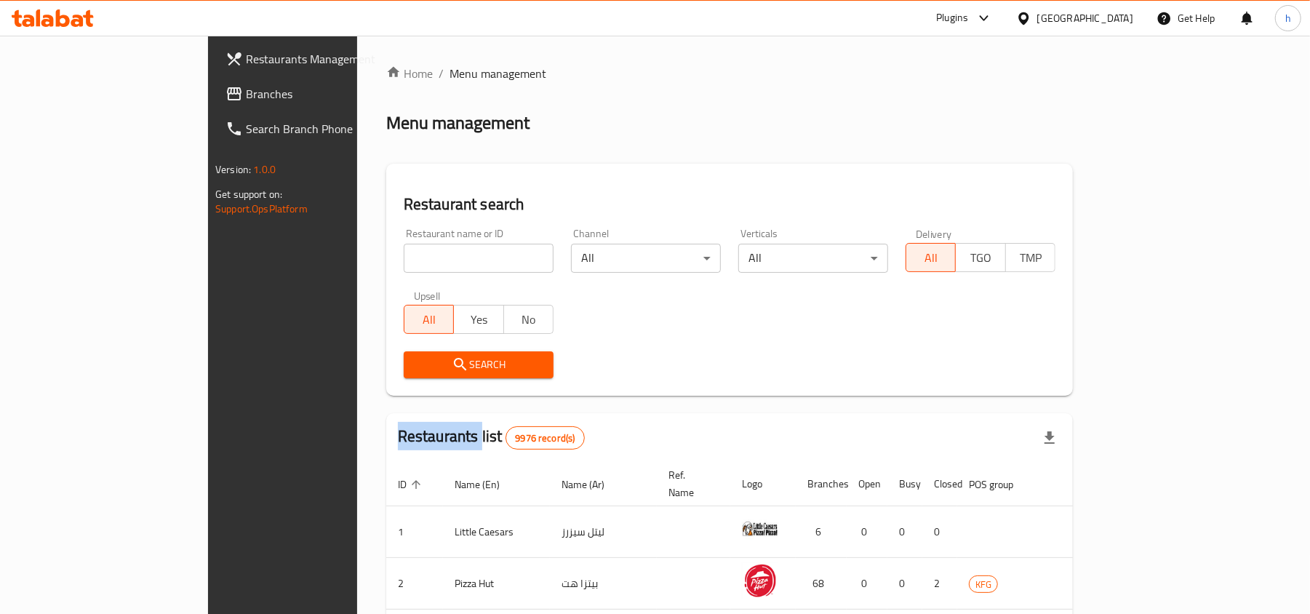
click at [67, 97] on div at bounding box center [655, 307] width 1310 height 614
click at [246, 97] on span "Branches" at bounding box center [331, 93] width 170 height 17
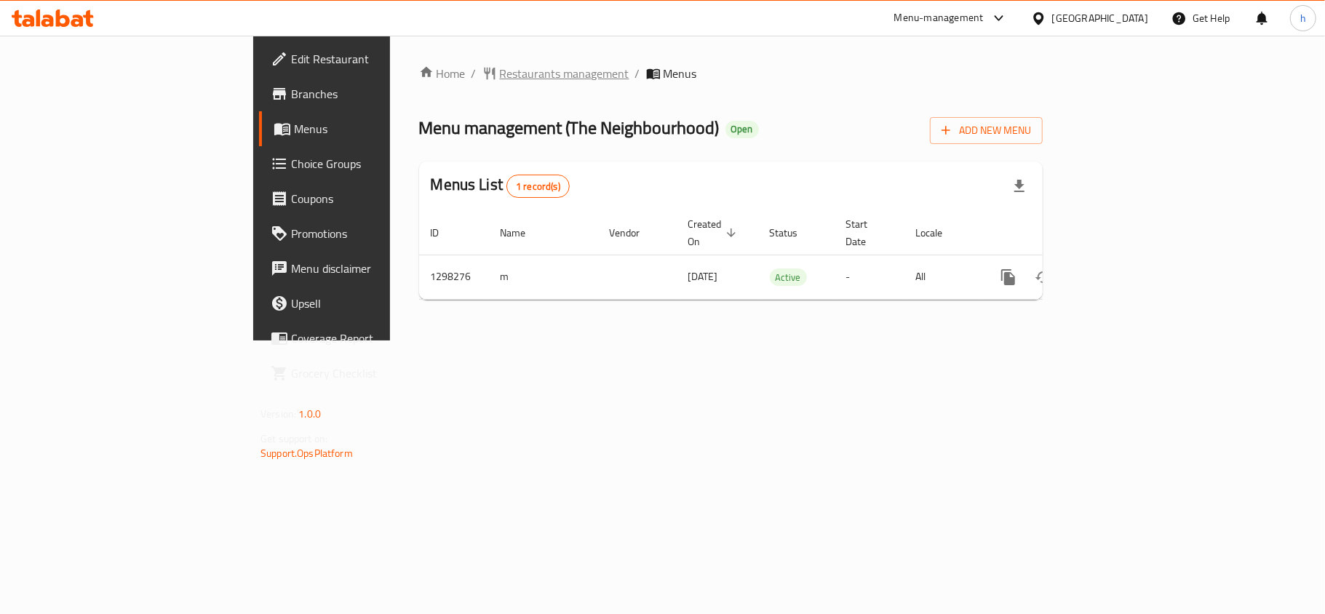
click at [500, 73] on span "Restaurants management" at bounding box center [565, 73] width 130 height 17
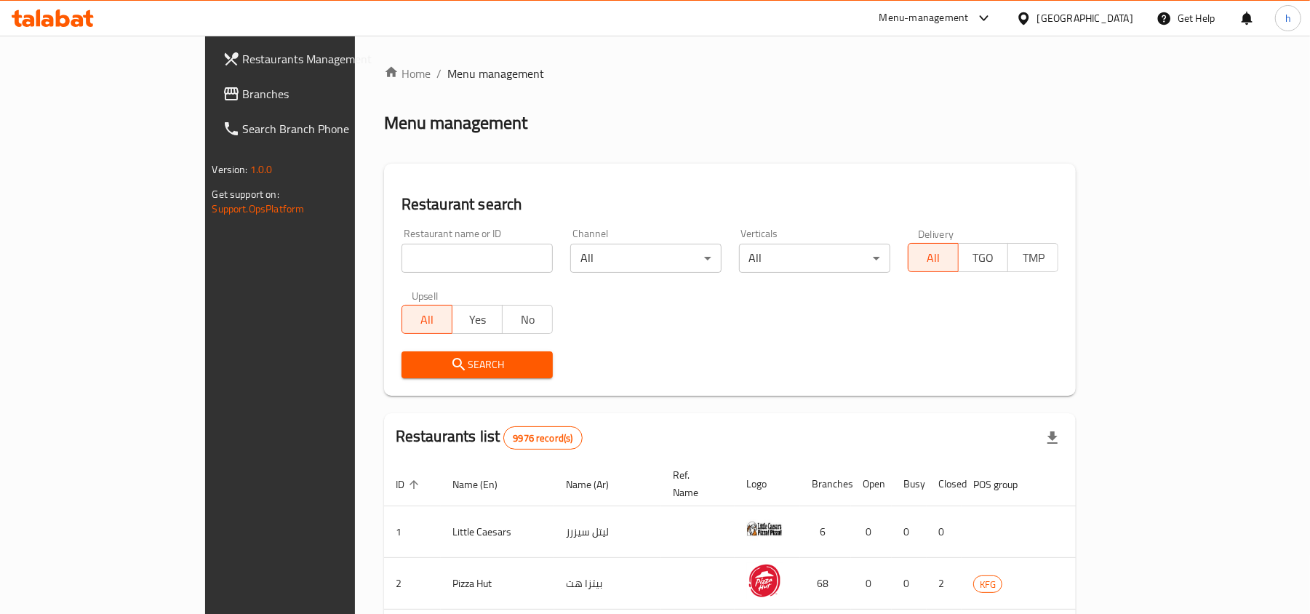
click at [362, 266] on div at bounding box center [655, 307] width 1310 height 614
click at [402, 253] on input "search" at bounding box center [477, 258] width 151 height 29
paste input "700879"
type input "700879"
click at [450, 361] on icon "submit" at bounding box center [458, 364] width 17 height 17
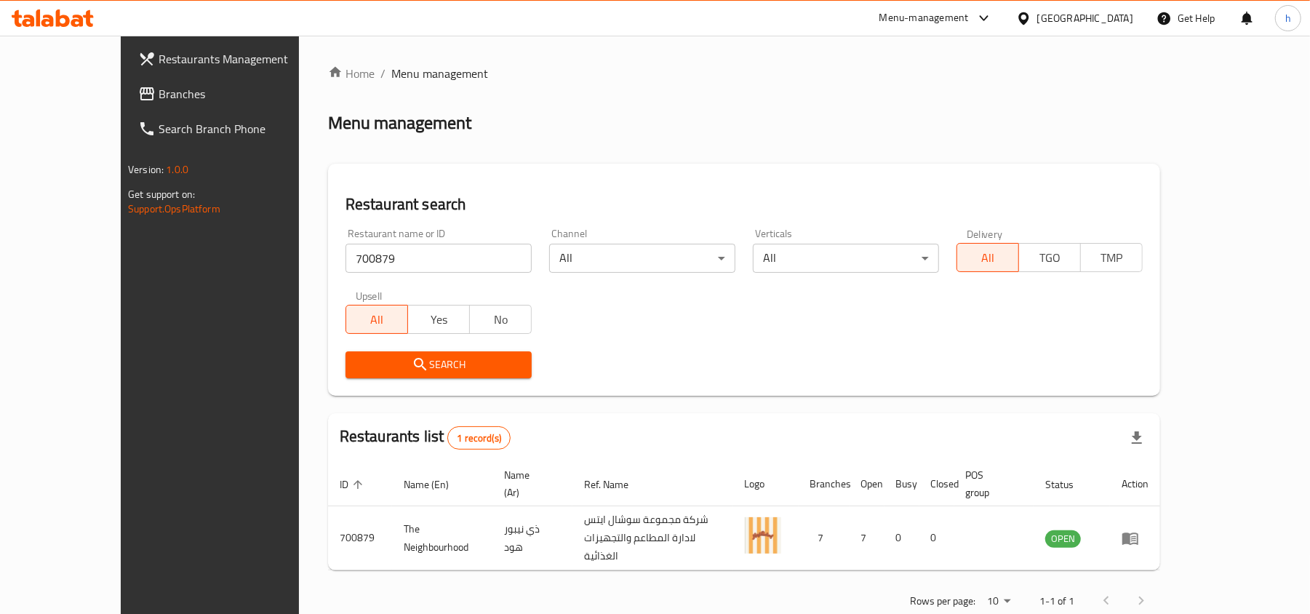
click at [1115, 15] on div "[GEOGRAPHIC_DATA]" at bounding box center [1086, 18] width 96 height 16
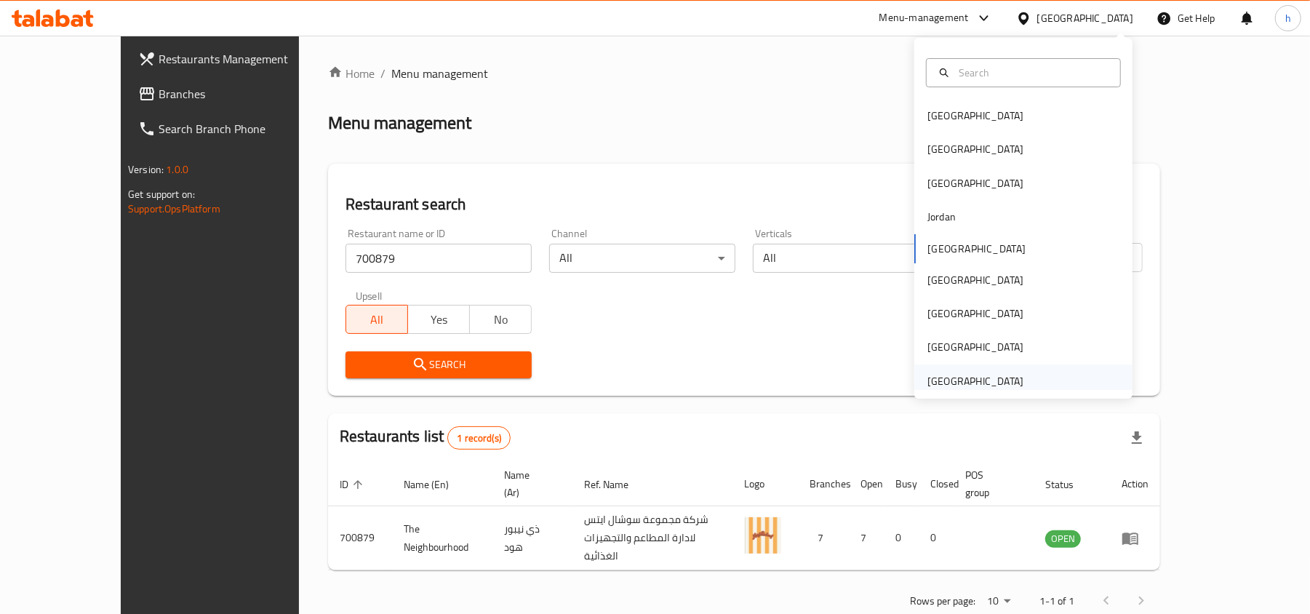
click at [937, 375] on div "[GEOGRAPHIC_DATA]" at bounding box center [976, 381] width 96 height 16
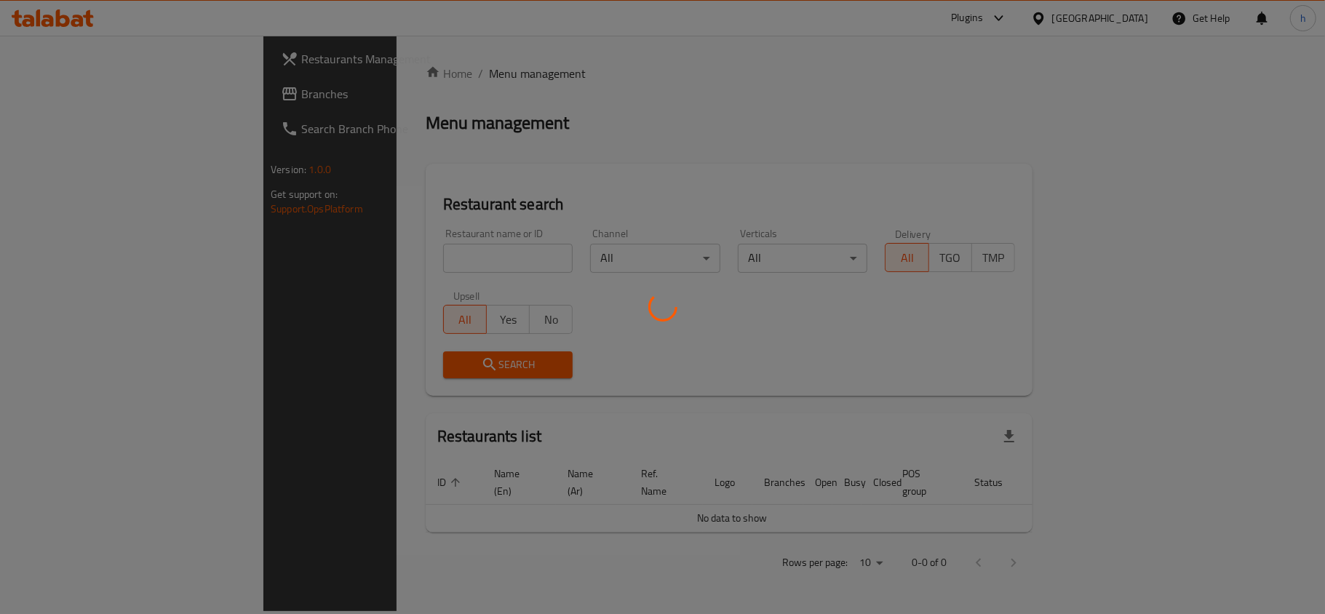
click at [65, 90] on div at bounding box center [662, 307] width 1325 height 614
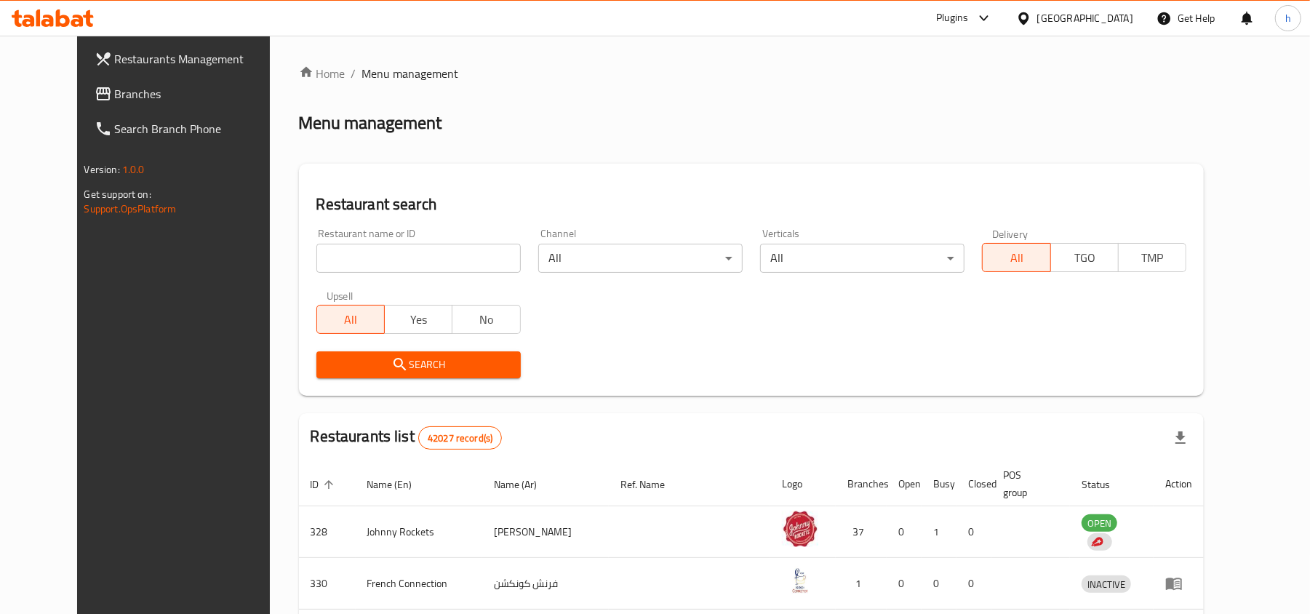
click at [115, 90] on span "Branches" at bounding box center [200, 93] width 170 height 17
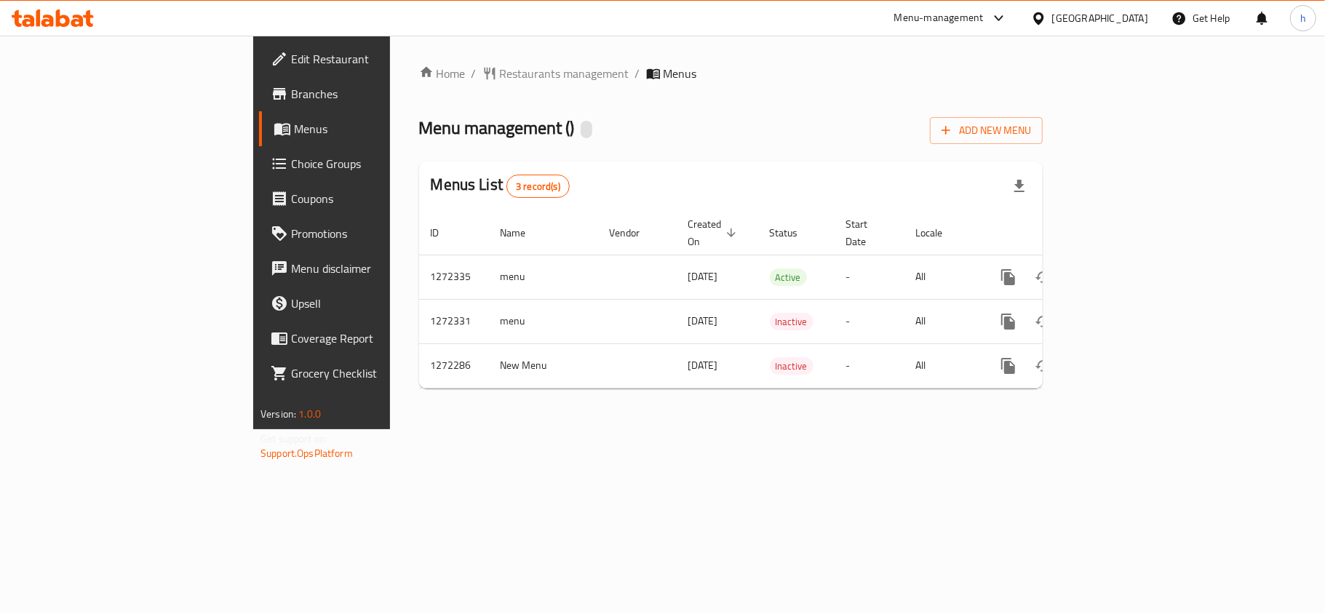
click at [423, 73] on div "Home / Restaurants management / Menus Menu management ( ) Add New Menu Menus Li…" at bounding box center [731, 232] width 624 height 335
click at [500, 73] on span "Restaurants management" at bounding box center [565, 73] width 130 height 17
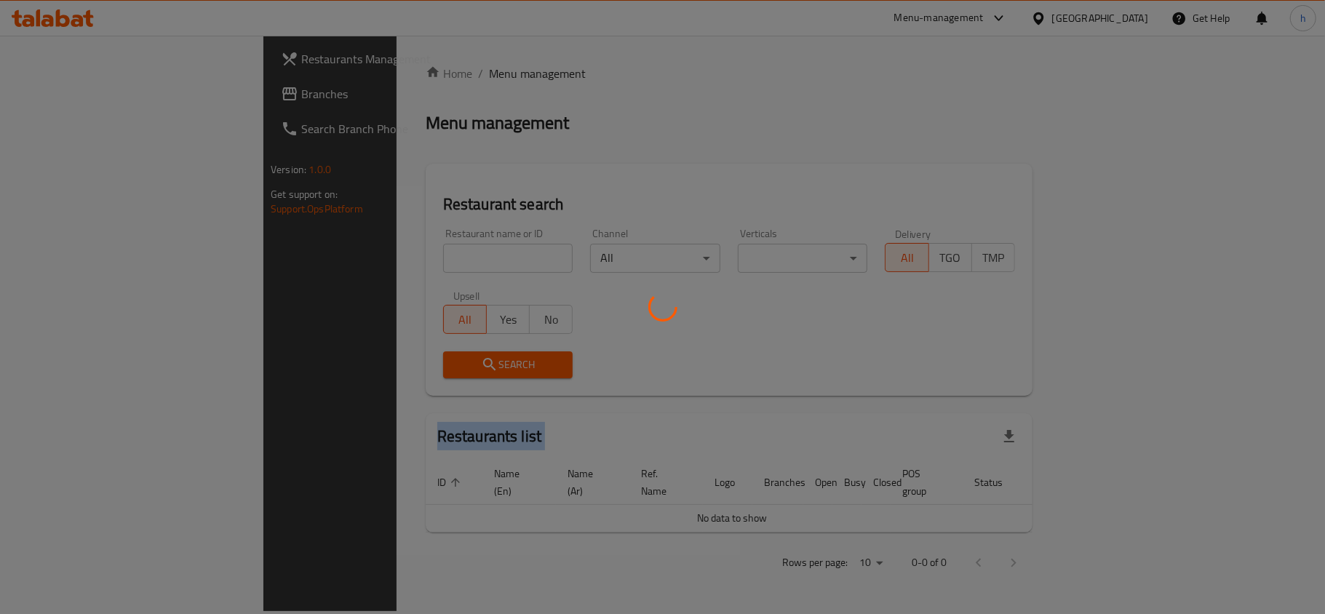
click at [423, 73] on div at bounding box center [662, 307] width 1325 height 614
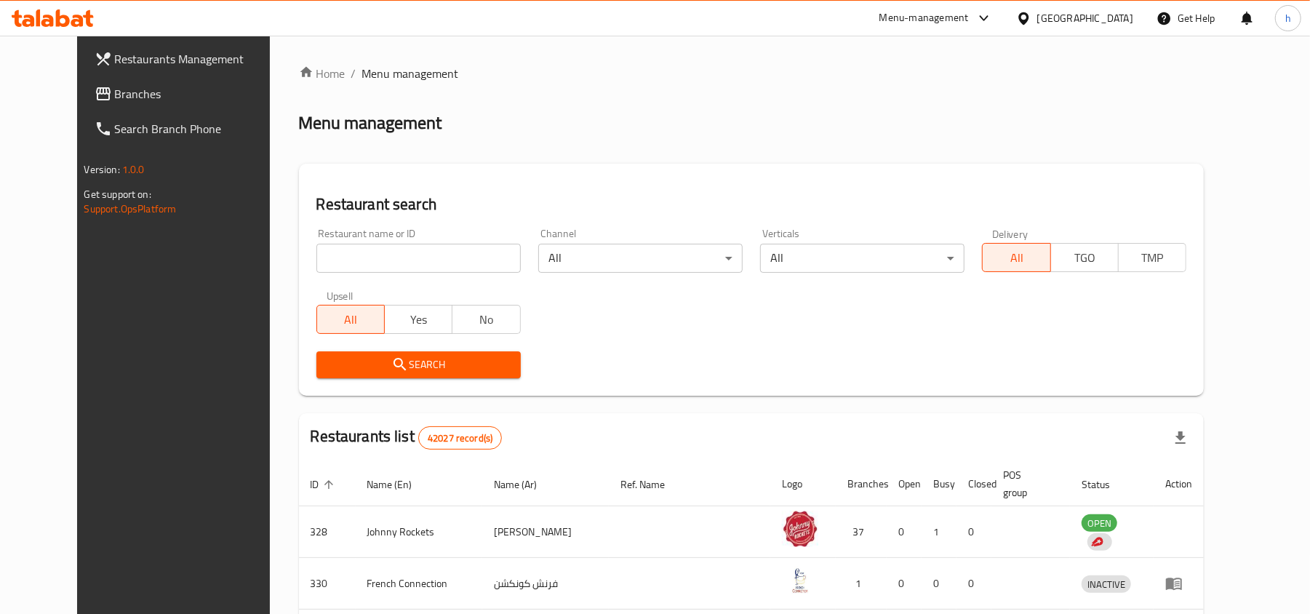
click at [359, 255] on div at bounding box center [655, 307] width 1310 height 614
click at [359, 255] on input "search" at bounding box center [418, 258] width 204 height 29
paste input "690101"
type input "690101"
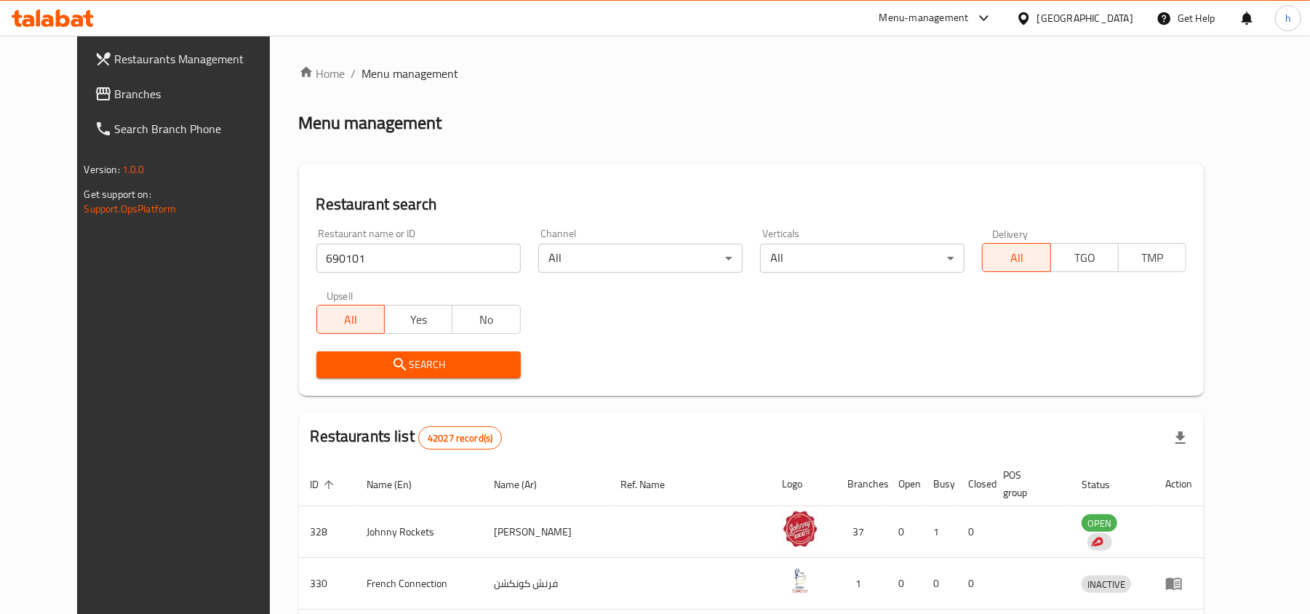
click at [349, 364] on span "Search" at bounding box center [418, 365] width 181 height 18
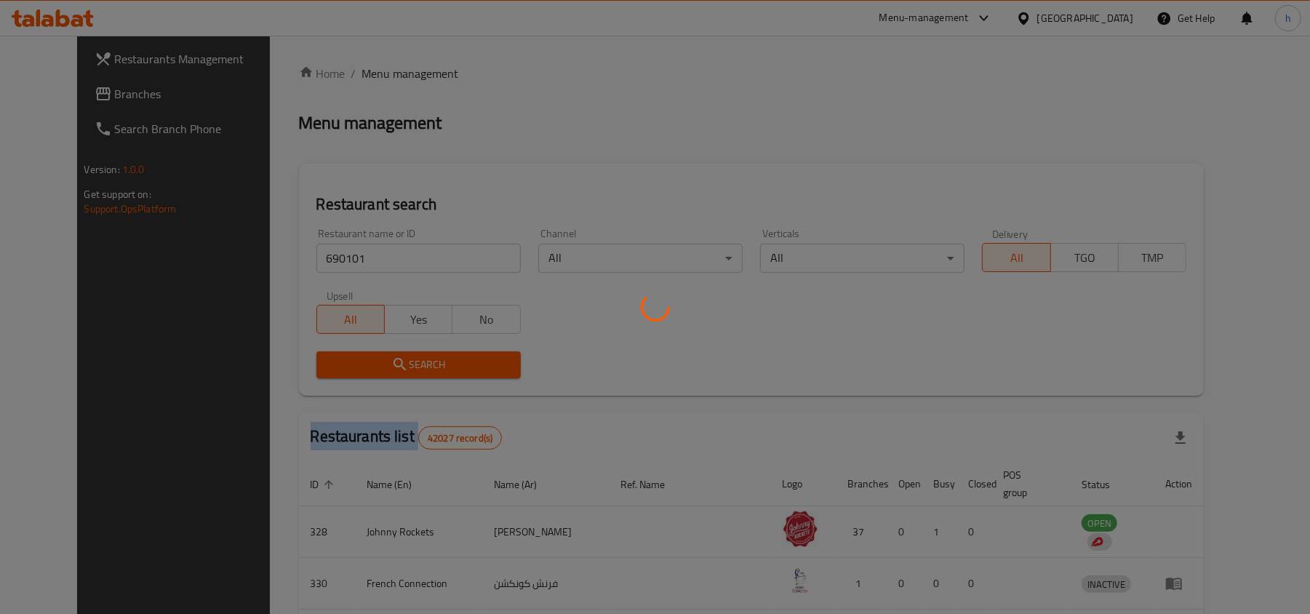
click at [349, 364] on div at bounding box center [655, 307] width 1310 height 614
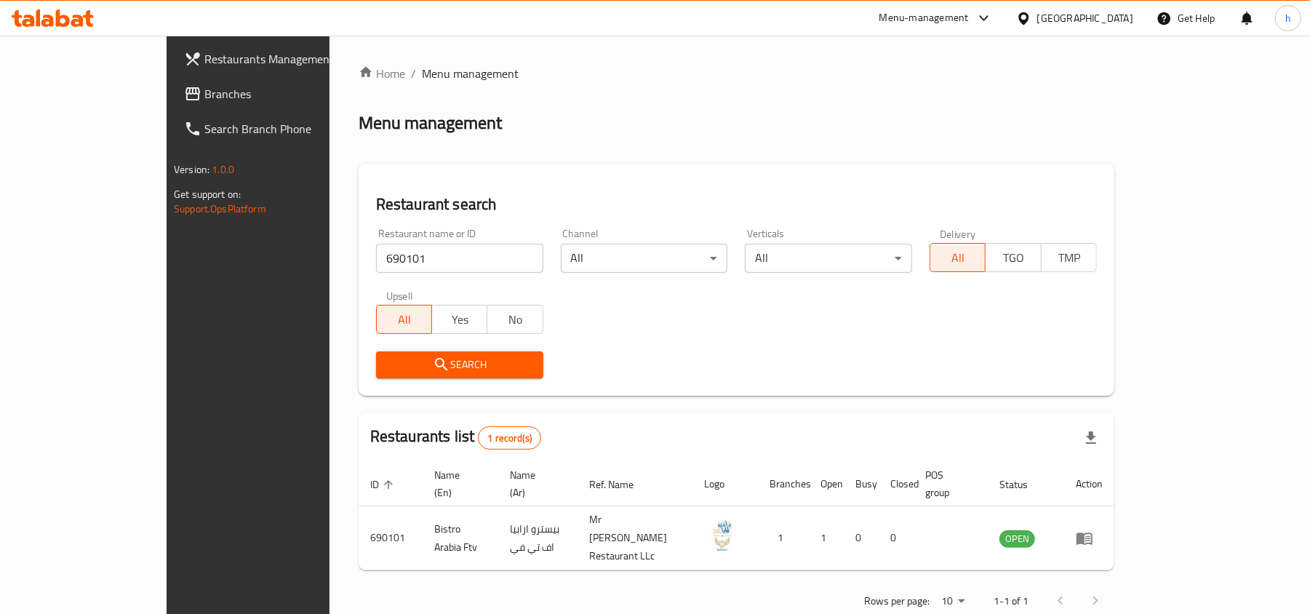
click at [917, 330] on div "Restaurant name or ID 690101 Restaurant name or ID Channel All ​ Verticals All …" at bounding box center [736, 303] width 738 height 167
